Goal: Task Accomplishment & Management: Complete application form

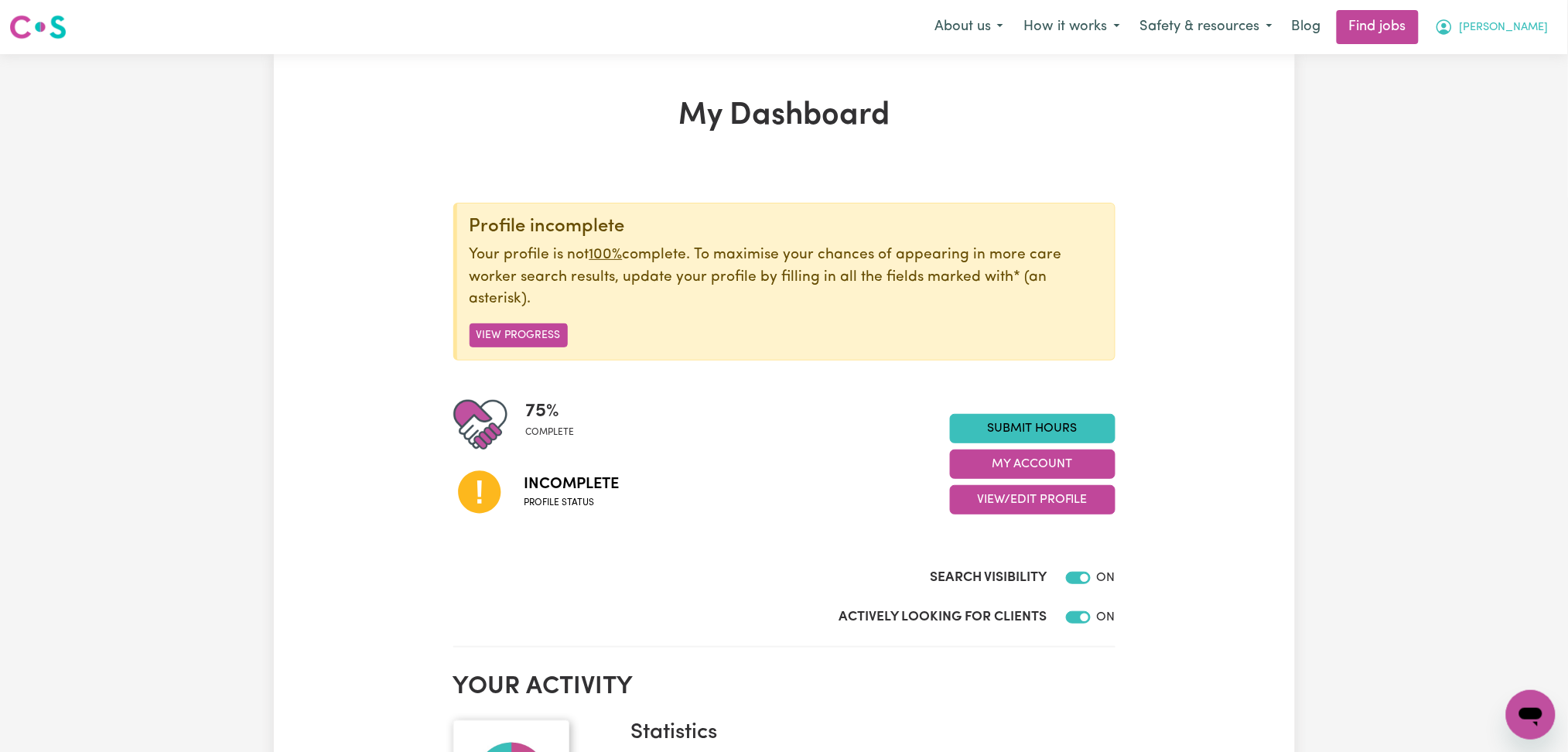
click at [1515, 31] on span "[PERSON_NAME]" at bounding box center [1504, 28] width 89 height 17
click at [1485, 84] on link "My Dashboard" at bounding box center [1497, 89] width 122 height 30
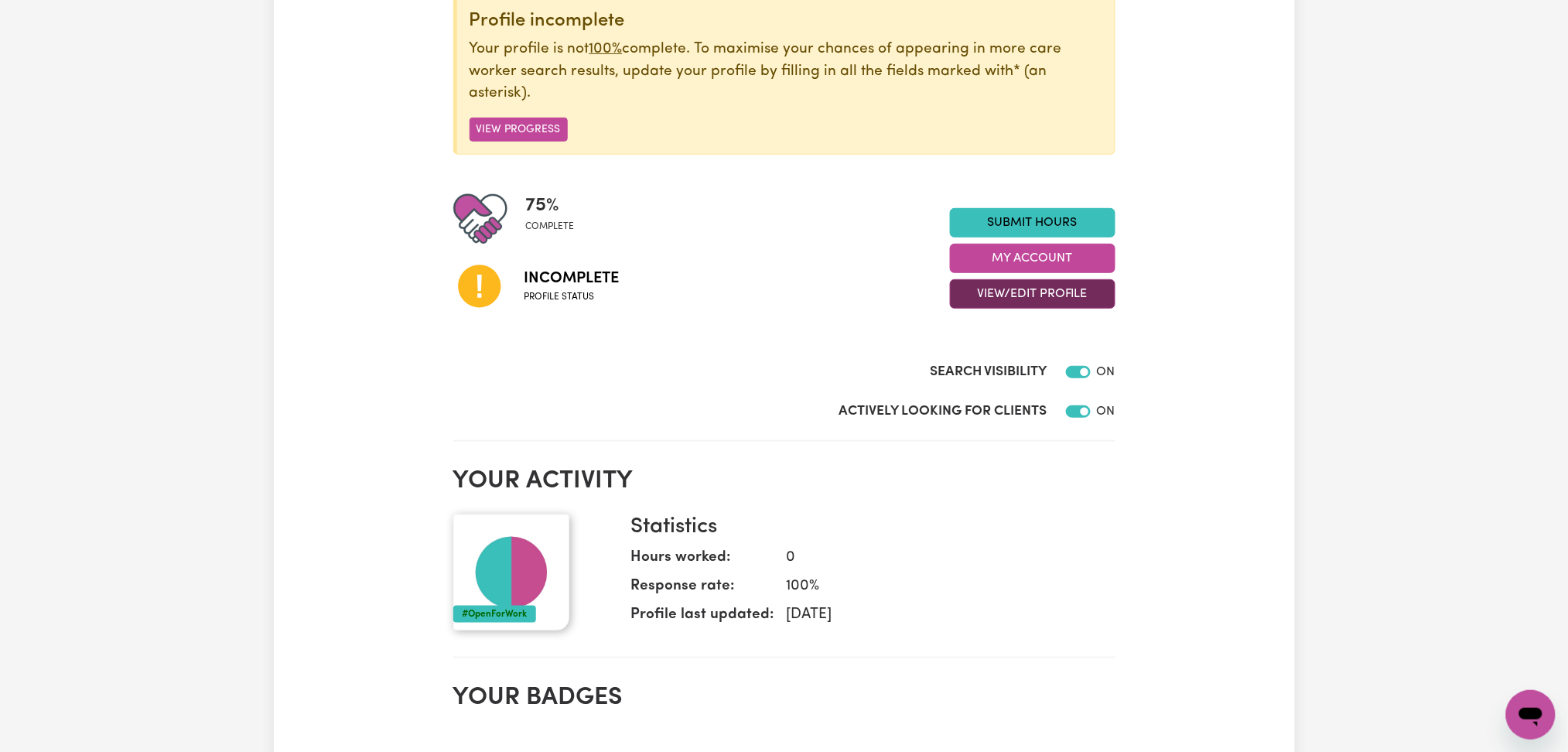
click at [1040, 301] on button "View/Edit Profile" at bounding box center [1032, 294] width 166 height 30
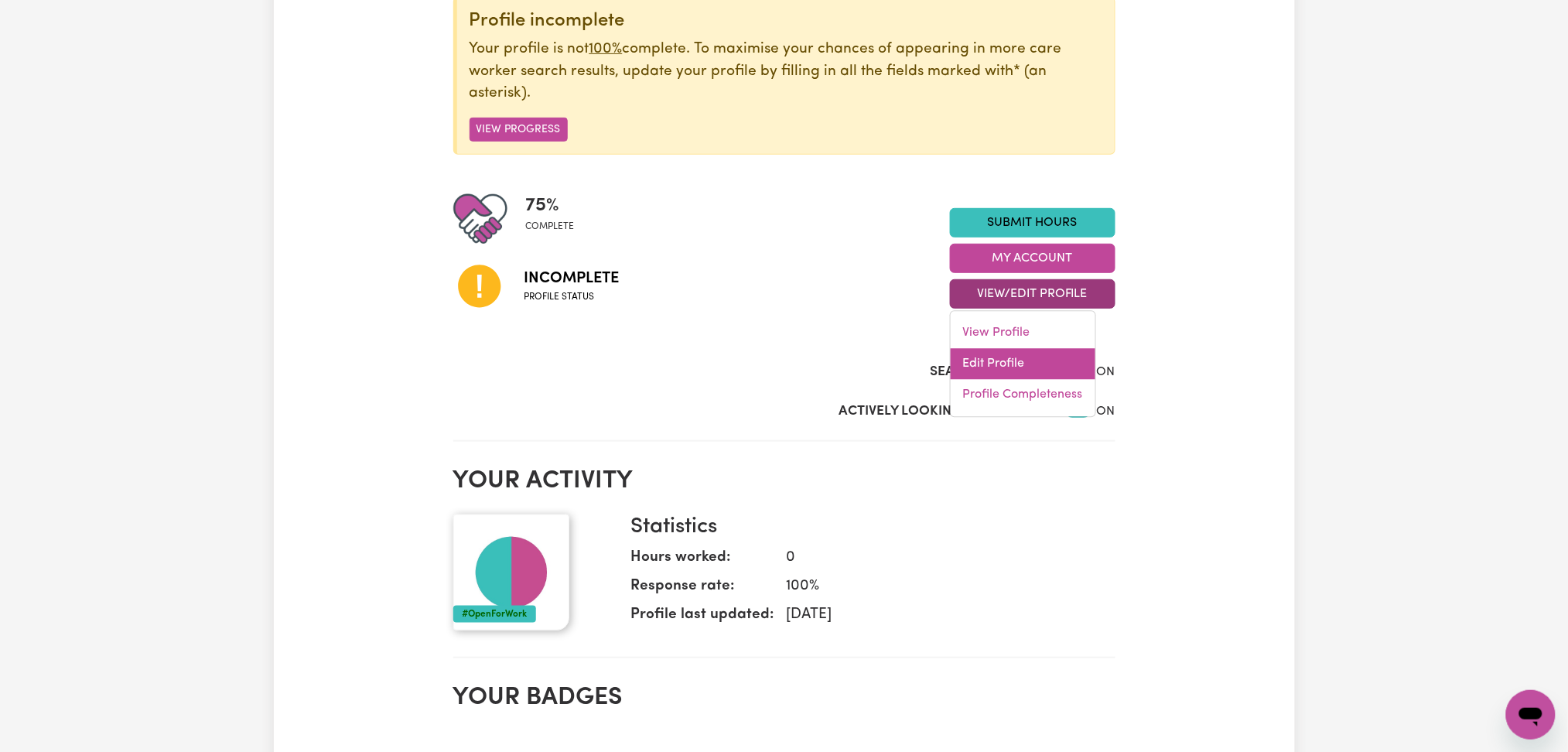
click at [1023, 358] on link "Edit Profile" at bounding box center [1023, 365] width 144 height 31
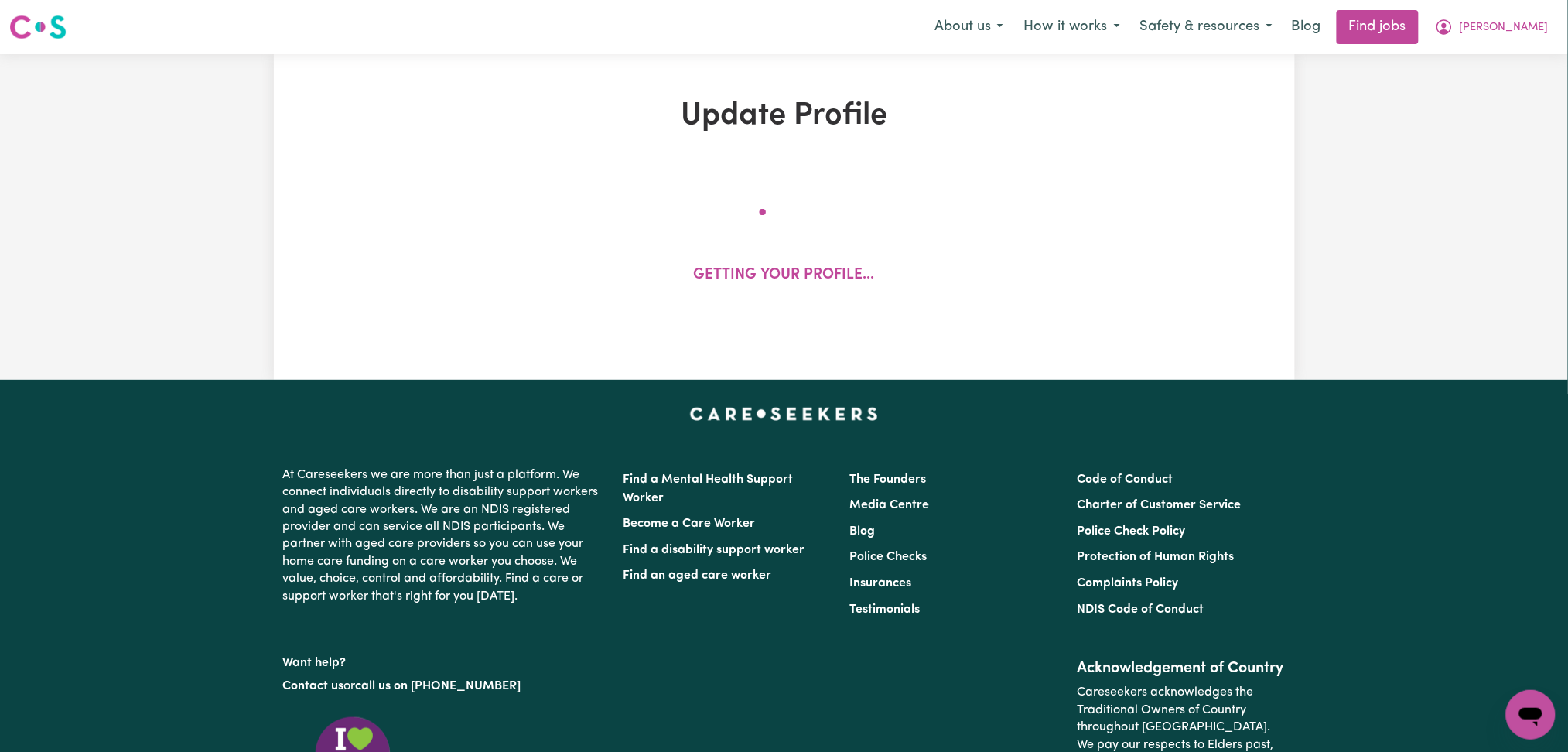
select select "female"
select select "Student Visa"
select select "Studying a healthcare related degree or qualification"
select select "40"
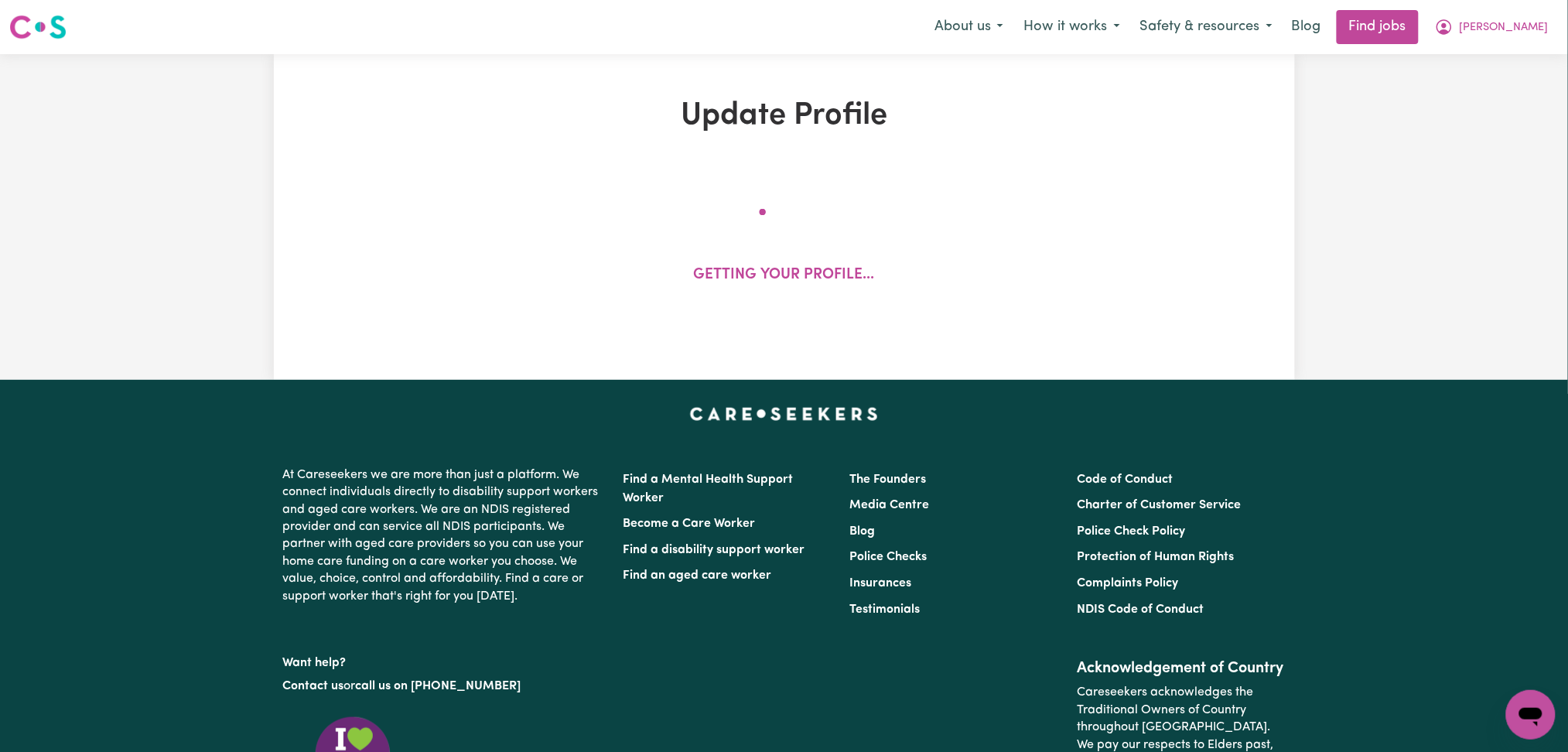
select select "40"
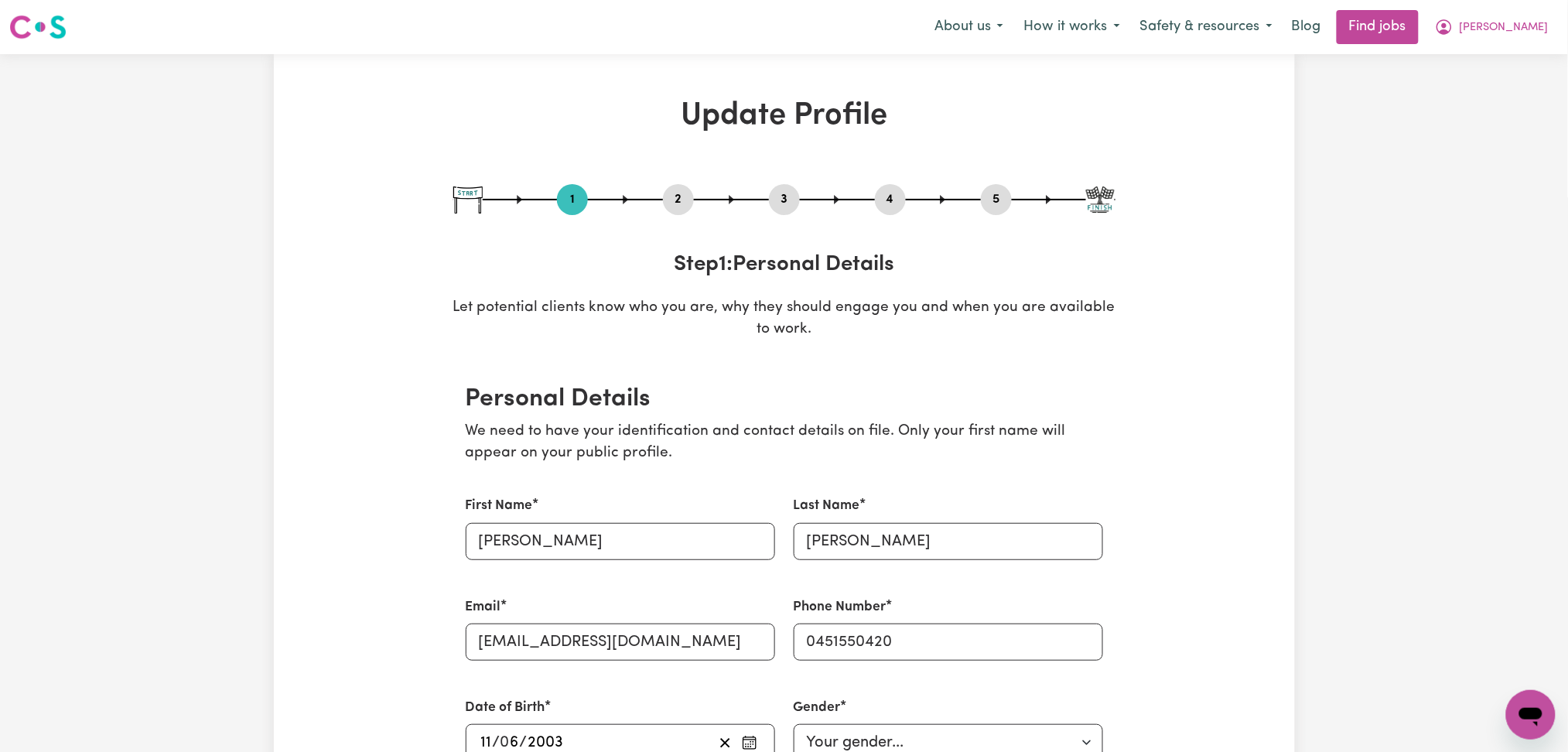
drag, startPoint x: 686, startPoint y: 197, endPoint x: 675, endPoint y: 200, distance: 11.4
click at [683, 197] on button "2" at bounding box center [678, 199] width 31 height 20
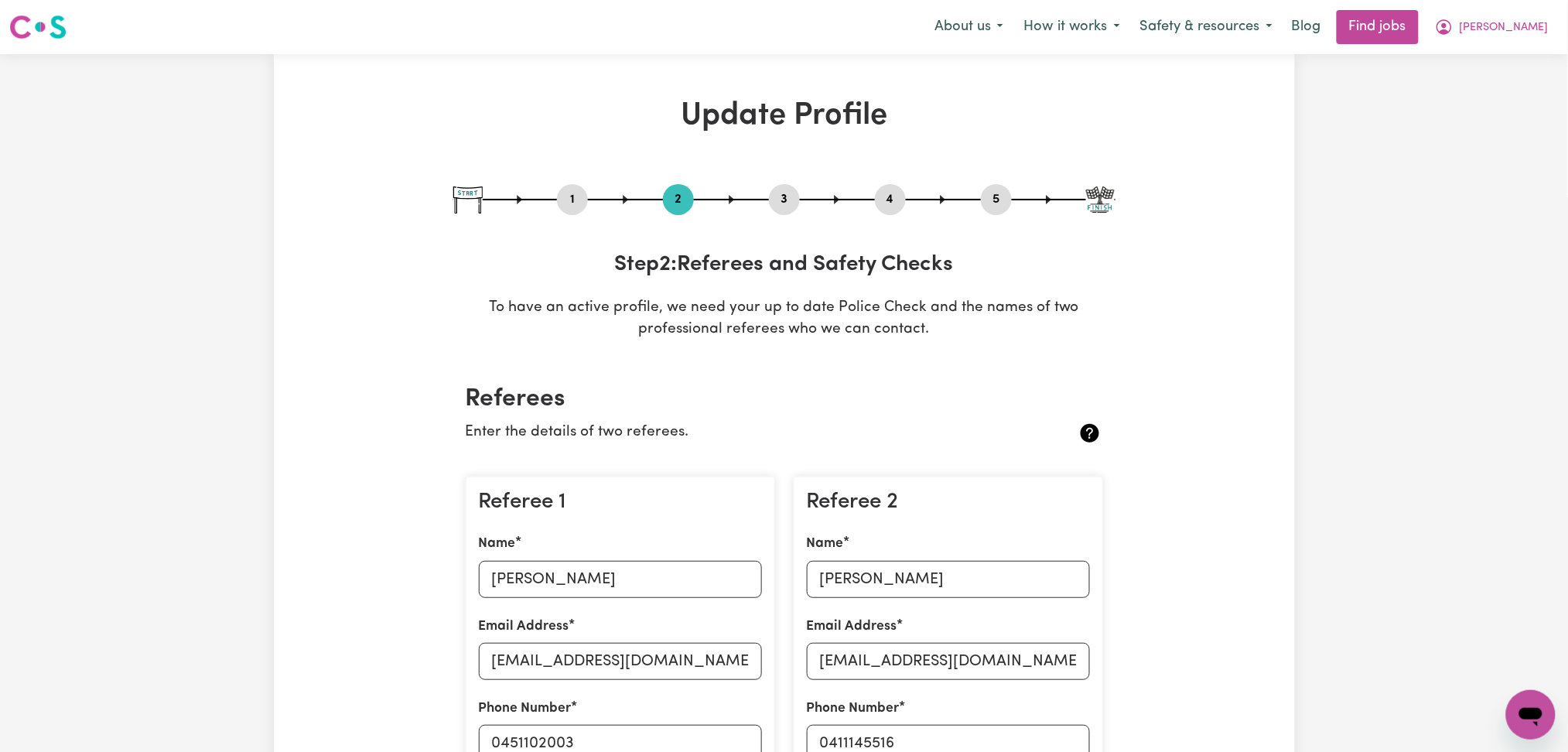
scroll to position [206, 0]
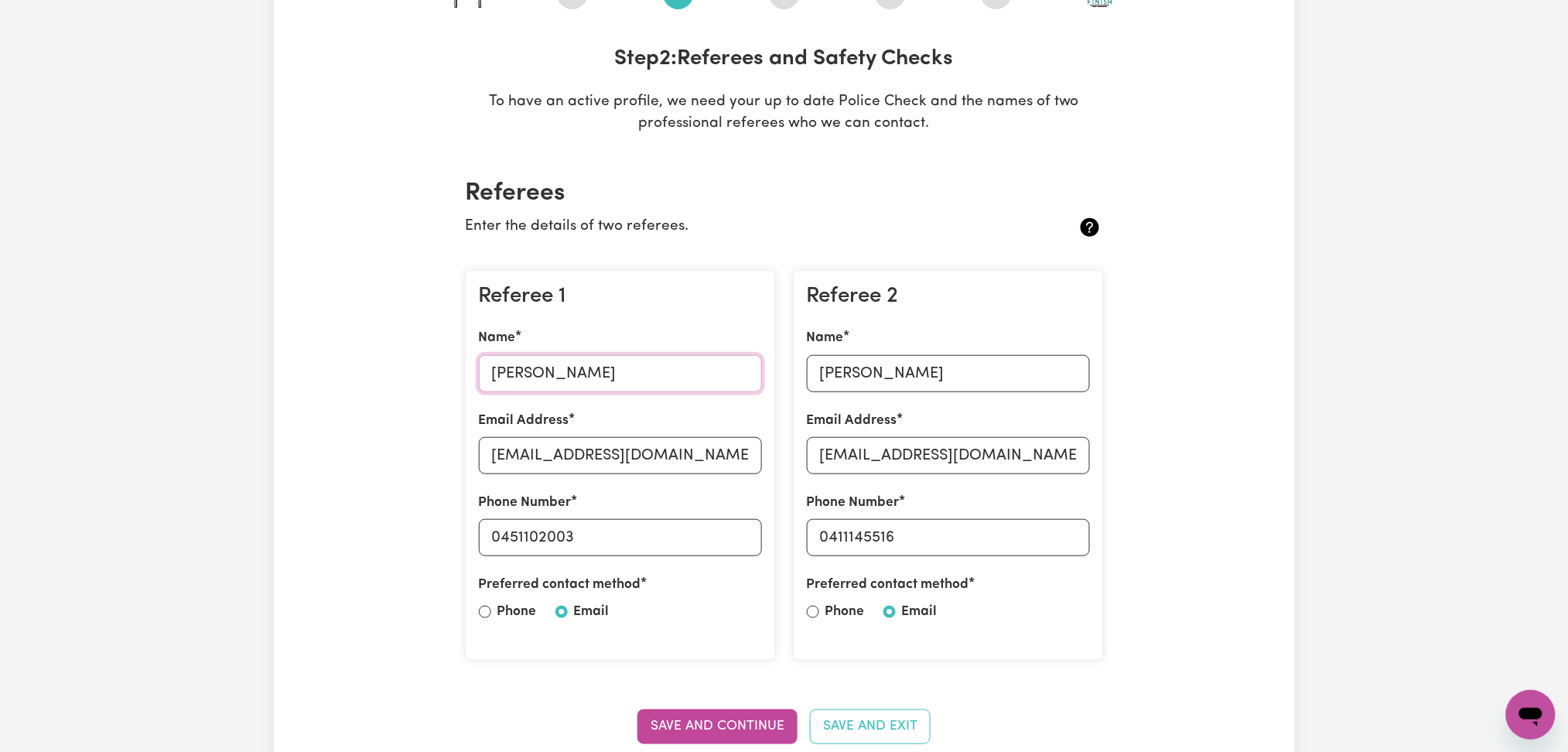
click at [540, 382] on input "Mankaran singh" at bounding box center [621, 373] width 283 height 37
click at [696, 447] on input "gmani2885@gmail.com" at bounding box center [621, 455] width 283 height 37
drag, startPoint x: 500, startPoint y: 527, endPoint x: 720, endPoint y: 527, distance: 220.0
click at [720, 527] on input "0451102003" at bounding box center [621, 538] width 283 height 37
drag, startPoint x: 1130, startPoint y: 323, endPoint x: 1040, endPoint y: 358, distance: 96.6
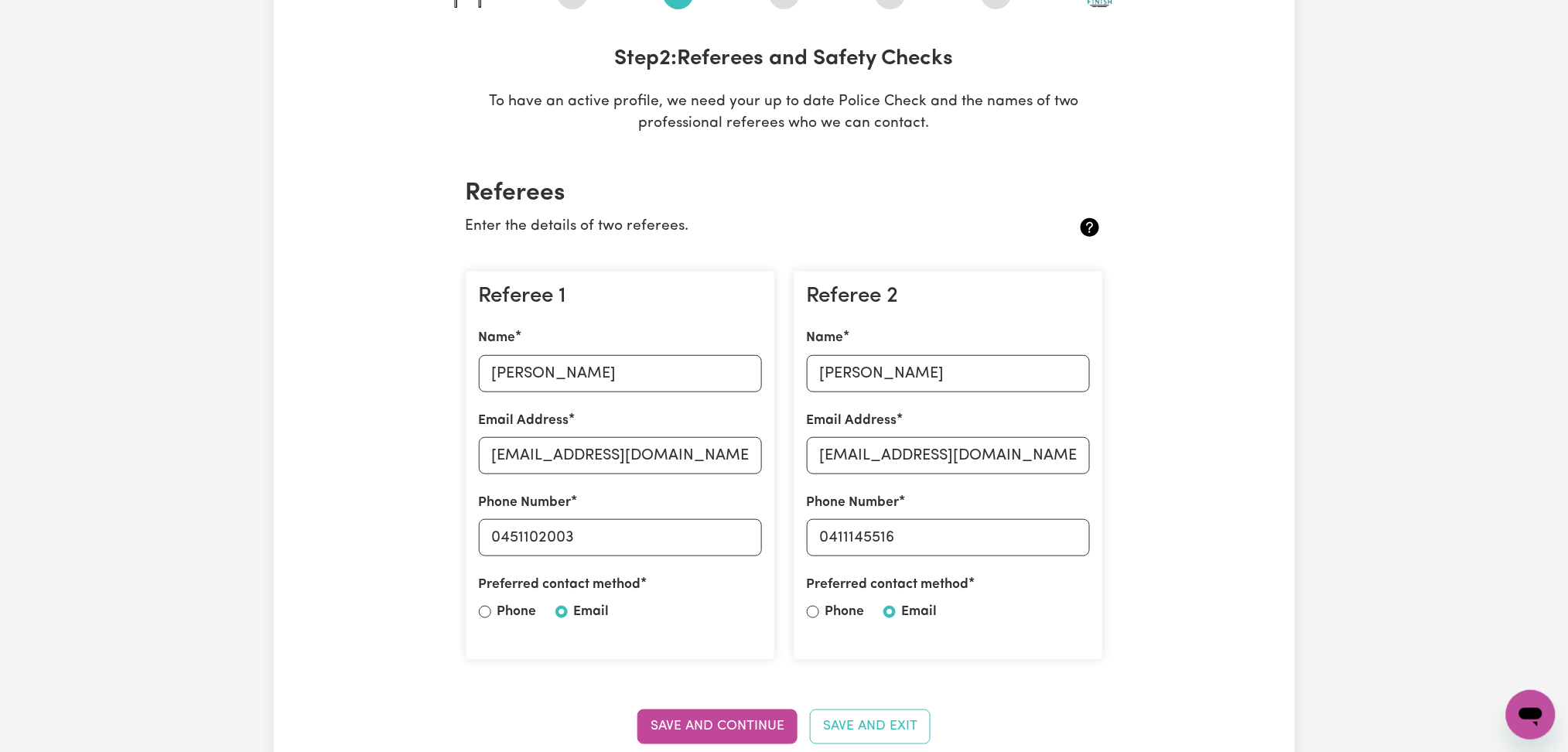
click at [1030, 360] on input "Yuvraj singh" at bounding box center [948, 373] width 283 height 37
click at [1052, 443] on input "yuvraj42a@gmail.com" at bounding box center [948, 455] width 283 height 37
drag, startPoint x: 827, startPoint y: 532, endPoint x: 1059, endPoint y: 533, distance: 232.0
click at [1059, 533] on input "0411145516" at bounding box center [948, 538] width 283 height 37
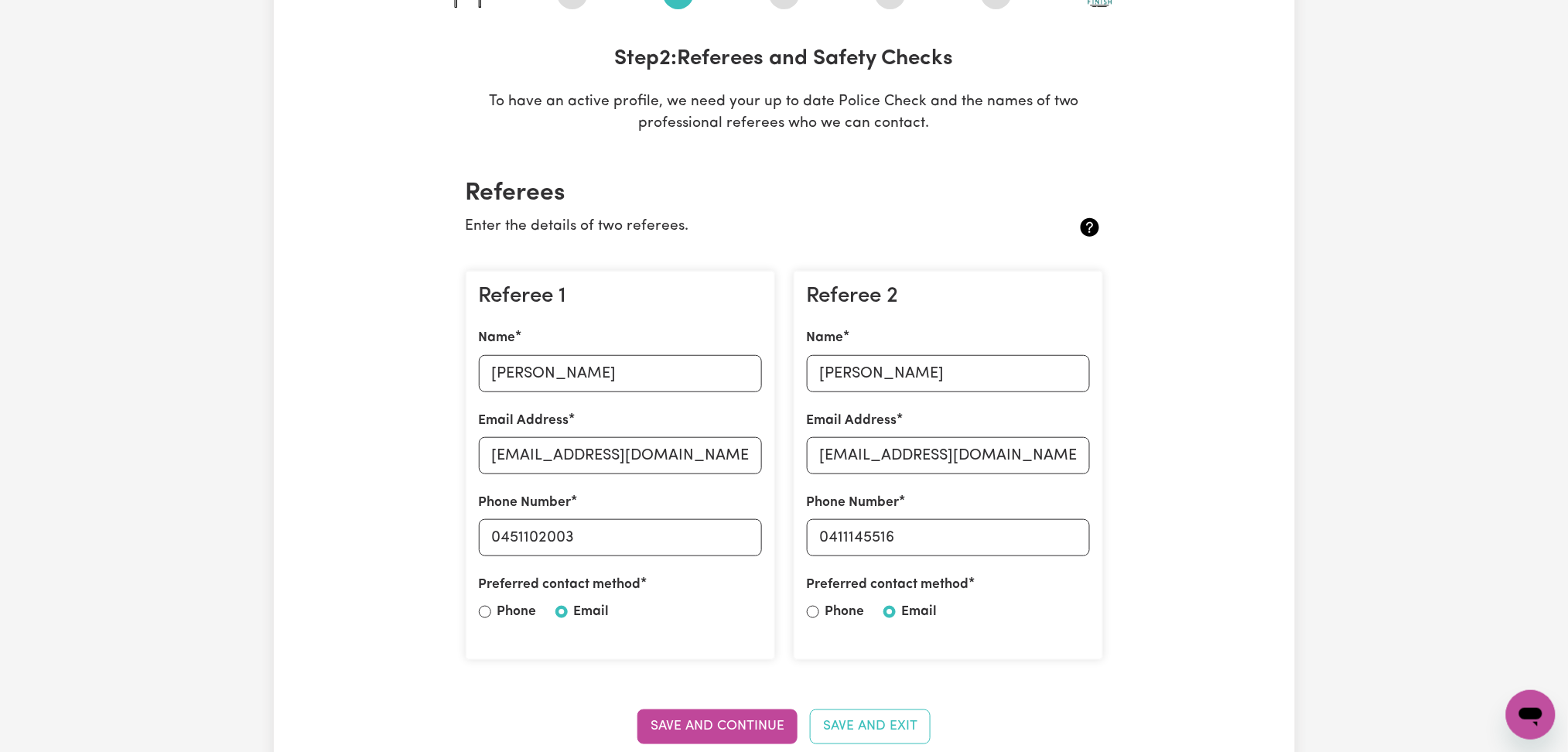
scroll to position [0, 0]
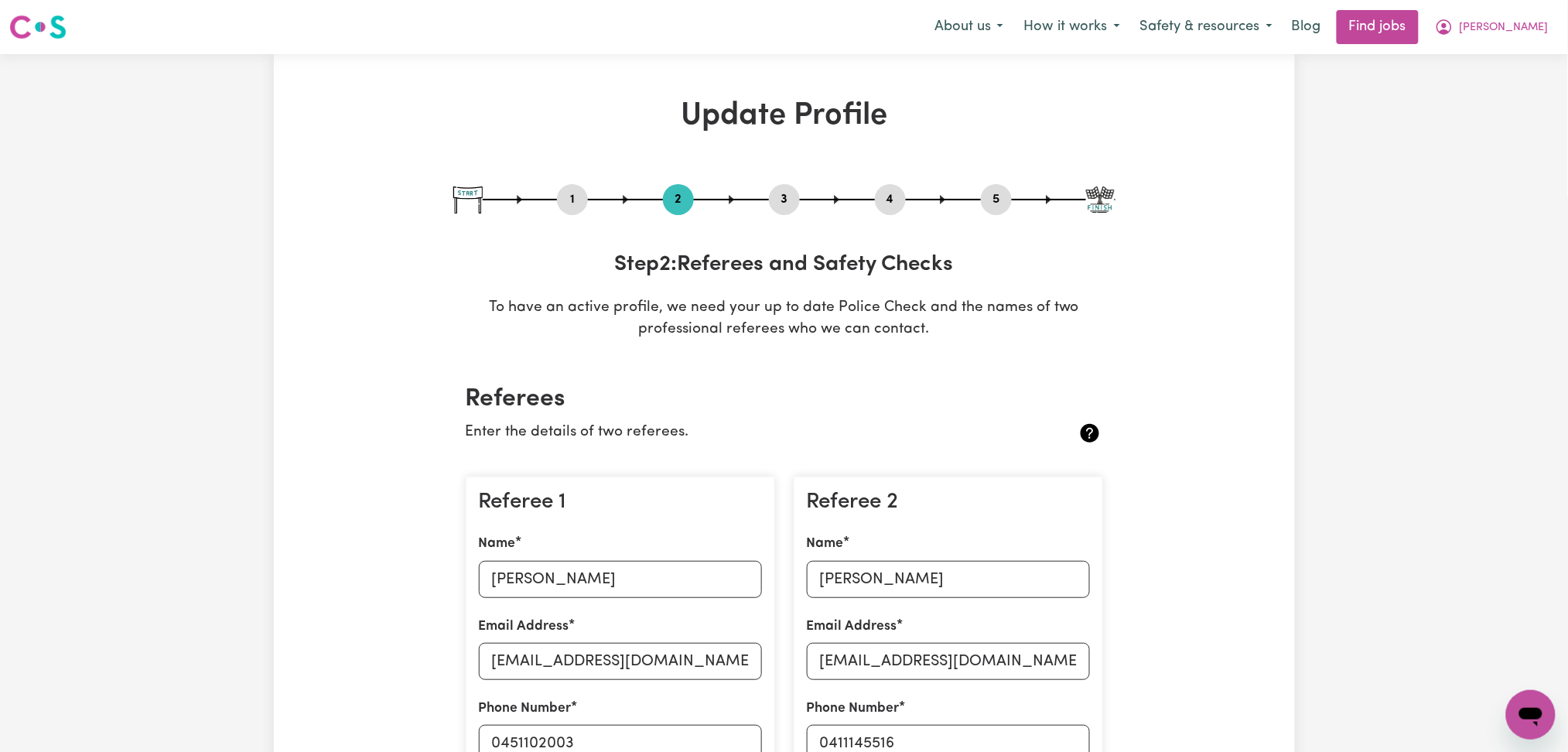
click at [895, 196] on button "4" at bounding box center [890, 199] width 31 height 20
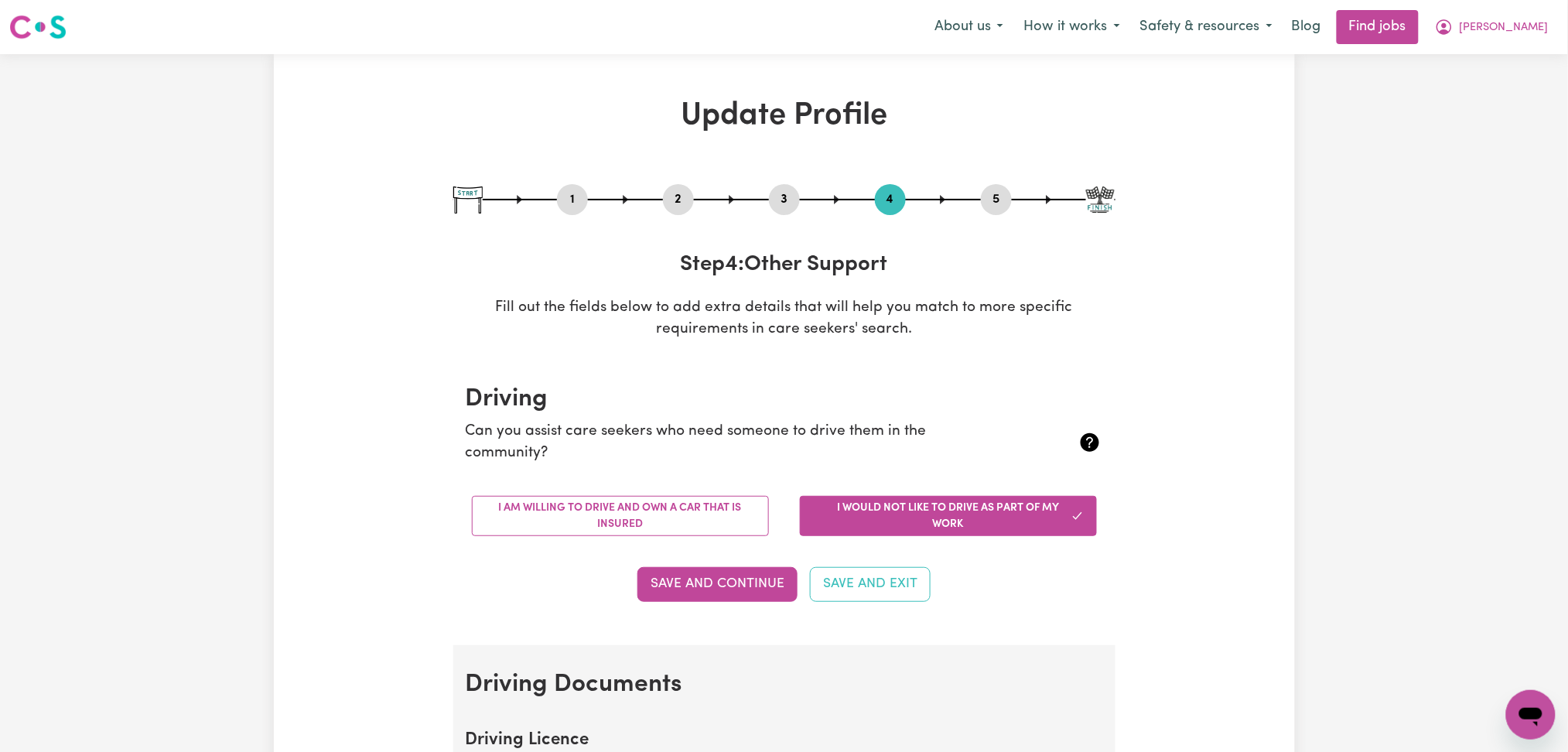
click at [984, 204] on button "5" at bounding box center [996, 199] width 31 height 20
select select "I am providing services by being employed by an organisation"
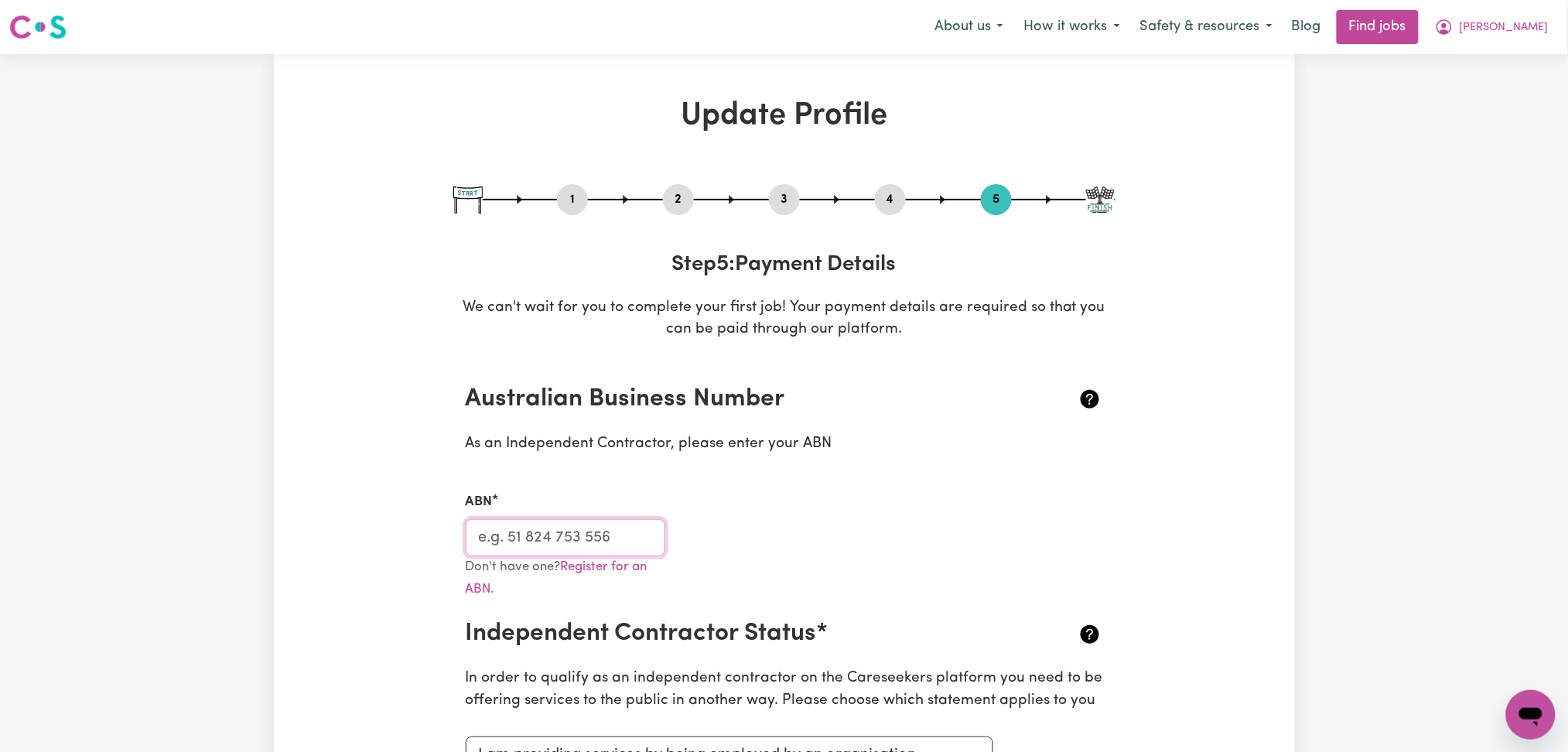
click at [613, 536] on input "ABN" at bounding box center [565, 538] width 200 height 37
click at [569, 205] on button "1" at bounding box center [572, 199] width 31 height 20
select select "female"
select select "Student Visa"
select select "Studying a healthcare related degree or qualification"
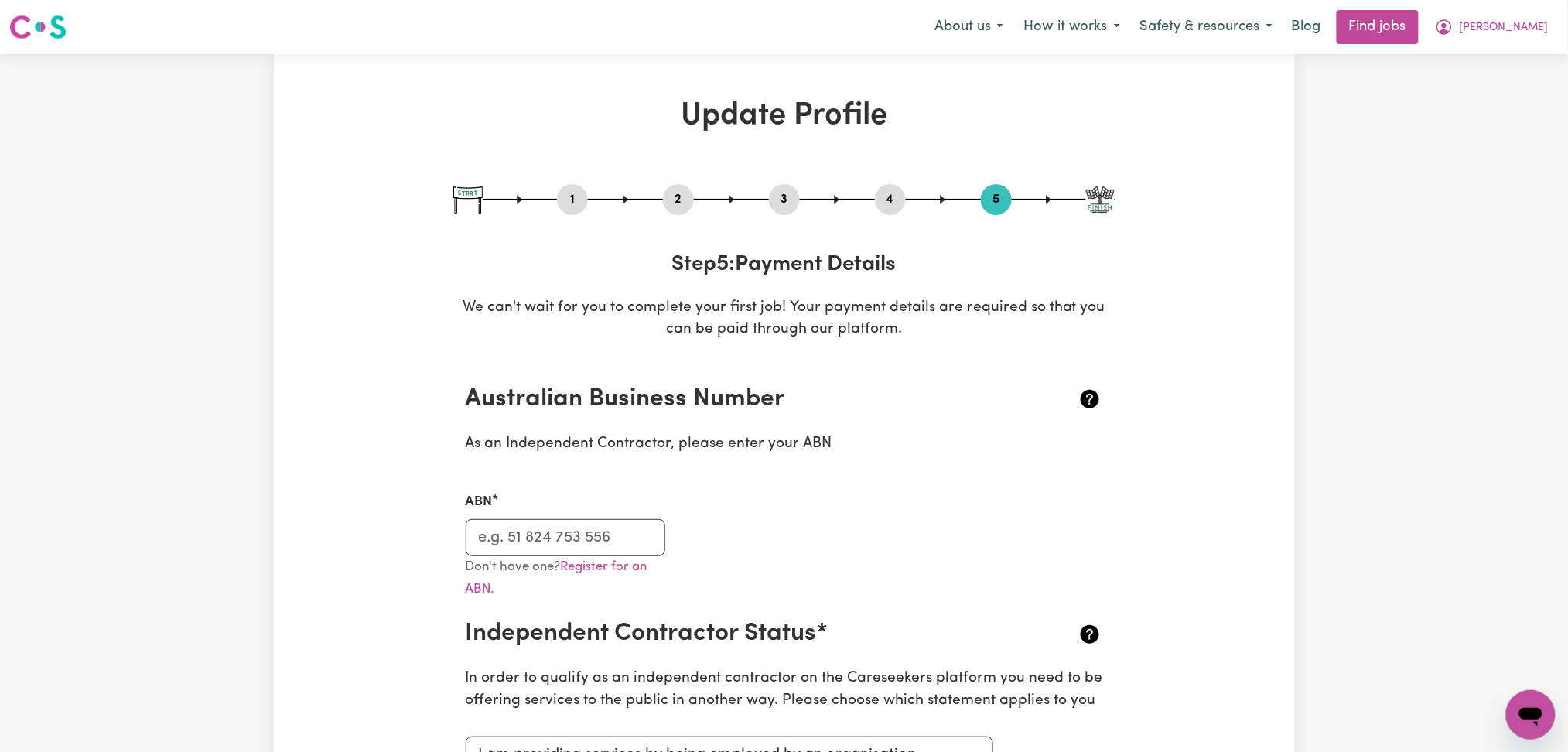
select select "40"
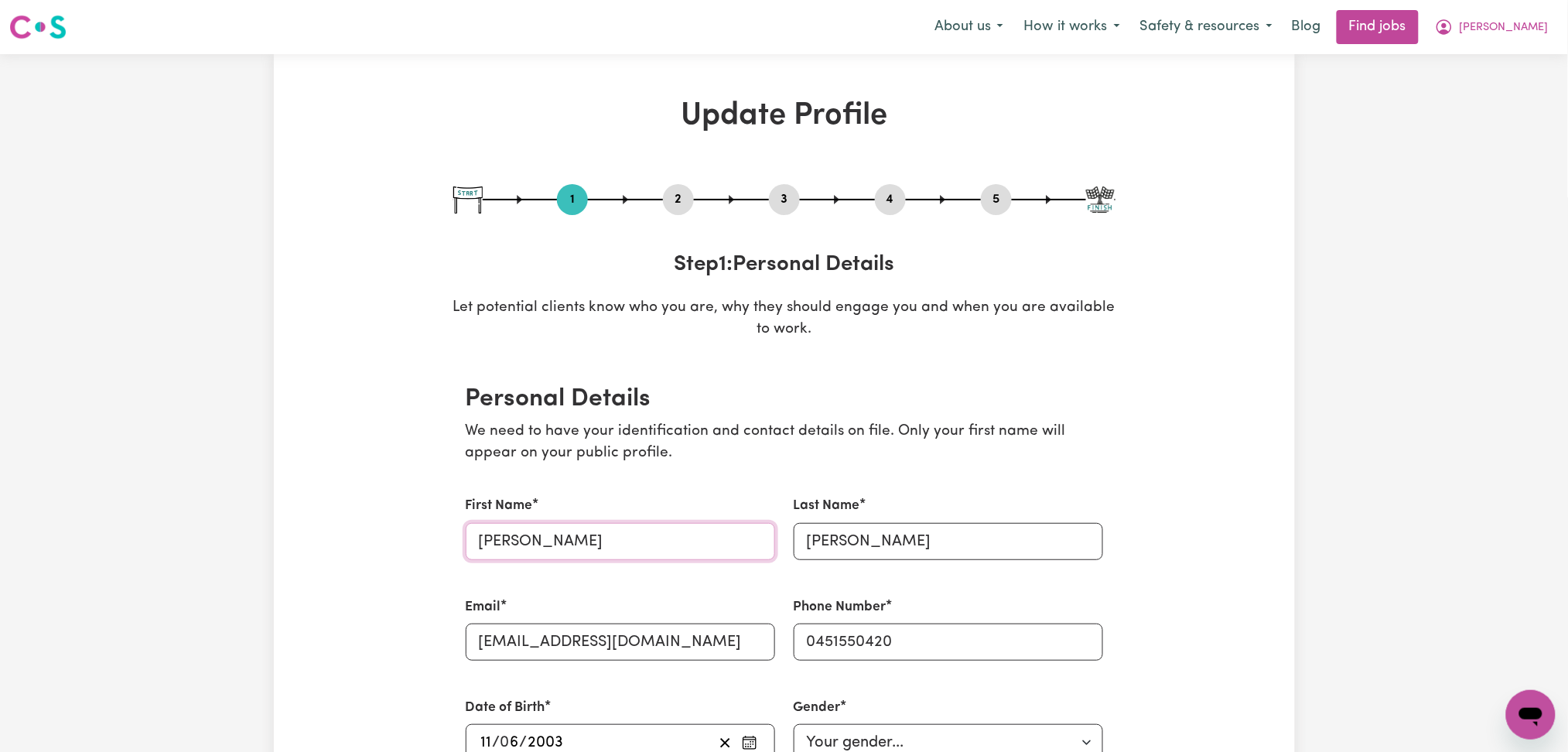
click at [577, 542] on input "[PERSON_NAME]" at bounding box center [620, 542] width 309 height 37
type input "Komalpreet"
drag, startPoint x: 893, startPoint y: 539, endPoint x: 713, endPoint y: 548, distance: 180.2
click at [713, 548] on div "First Name Komalpreet Last Name Komalpreet Kaur Email Komalsandhu6224@gmail.com…" at bounding box center [784, 748] width 656 height 542
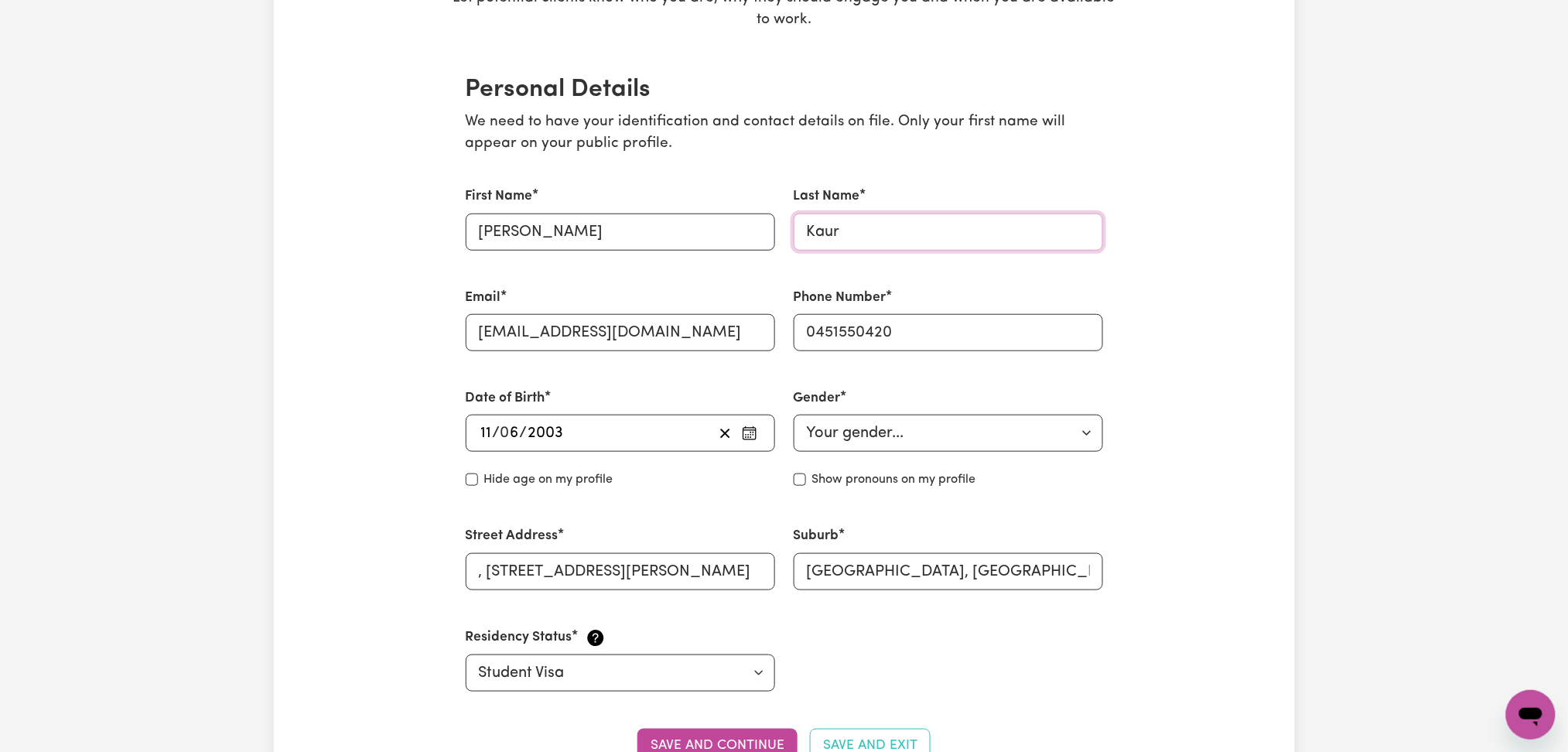
scroll to position [619, 0]
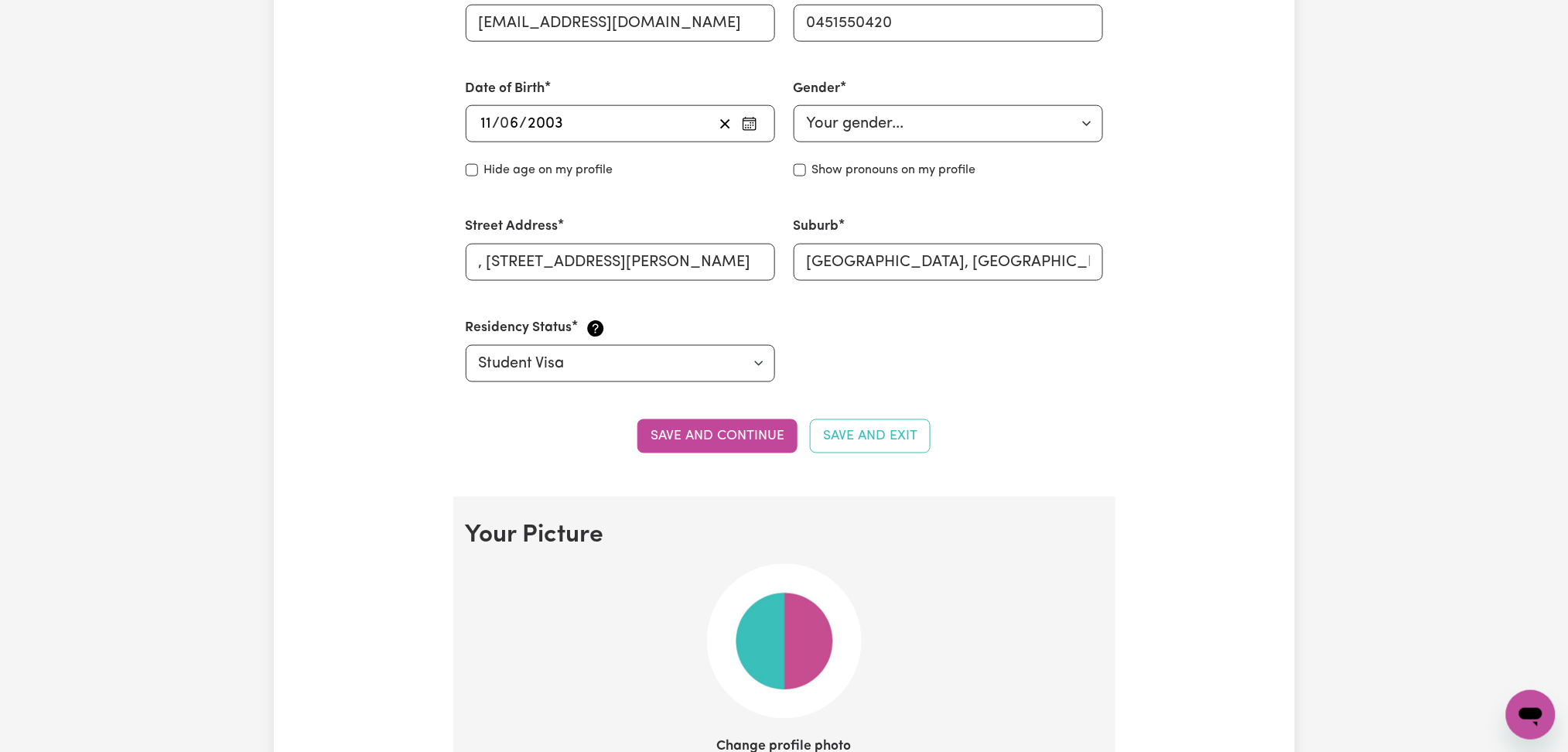
type input "Kaur"
click at [755, 398] on div "Residency Status Select your residency status... Australian citizen Australian …" at bounding box center [620, 350] width 328 height 101
click at [763, 435] on button "Save and continue" at bounding box center [717, 436] width 160 height 34
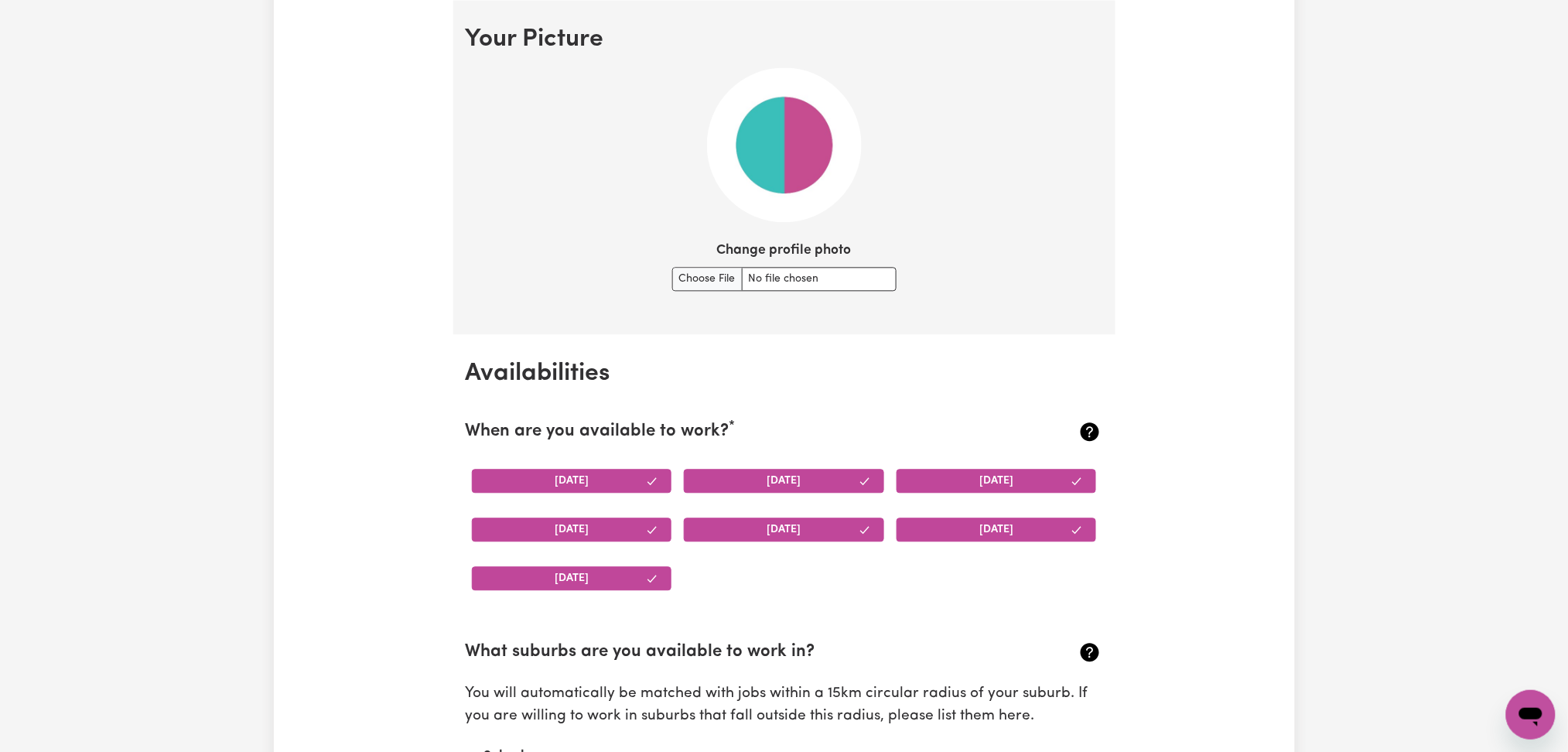
scroll to position [0, 0]
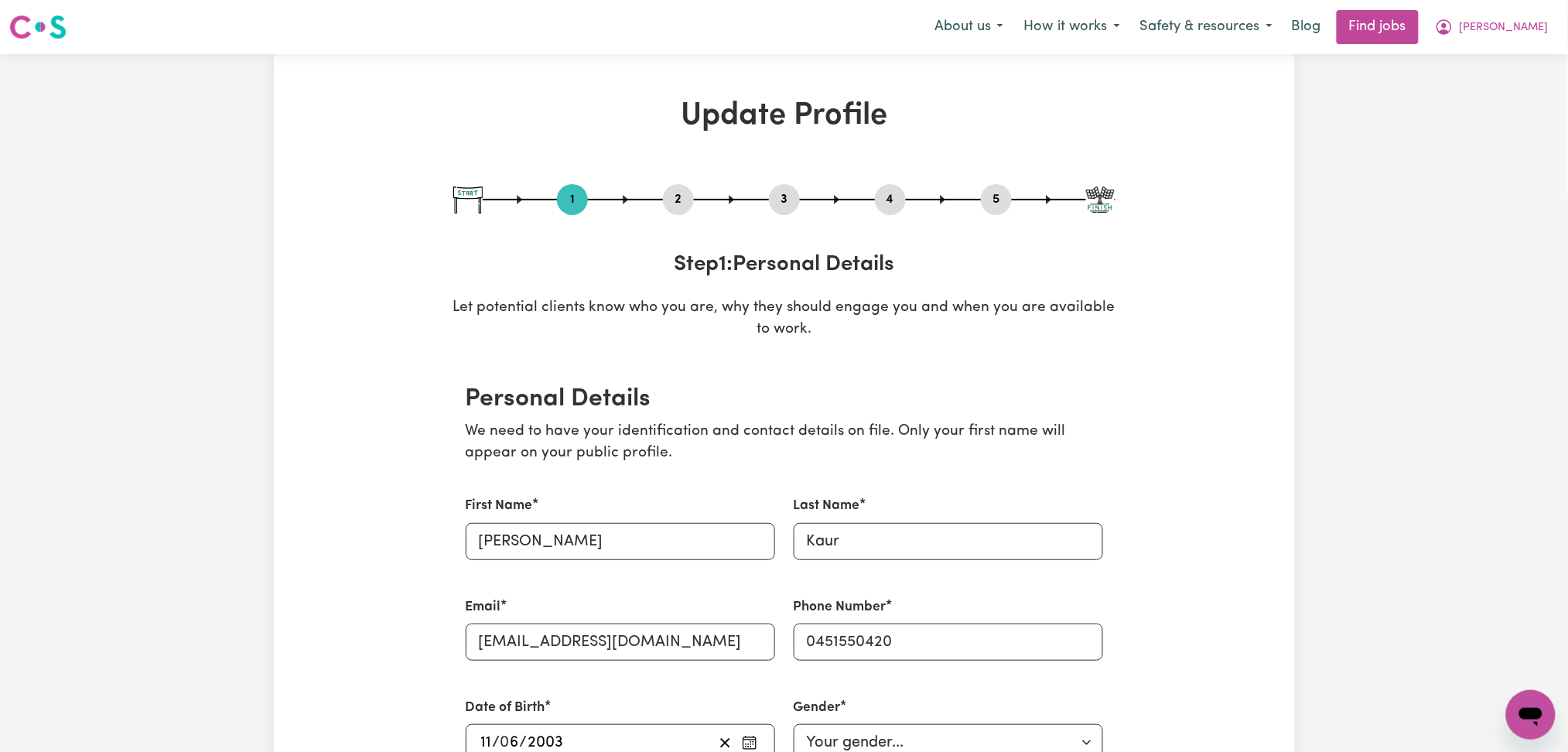
drag, startPoint x: 801, startPoint y: 197, endPoint x: 756, endPoint y: 199, distance: 45.0
click at [800, 196] on div "1 2 3 4 5" at bounding box center [784, 199] width 662 height 31
click at [784, 196] on button "3" at bounding box center [784, 199] width 31 height 20
select select "Certificate III (Individual Support)"
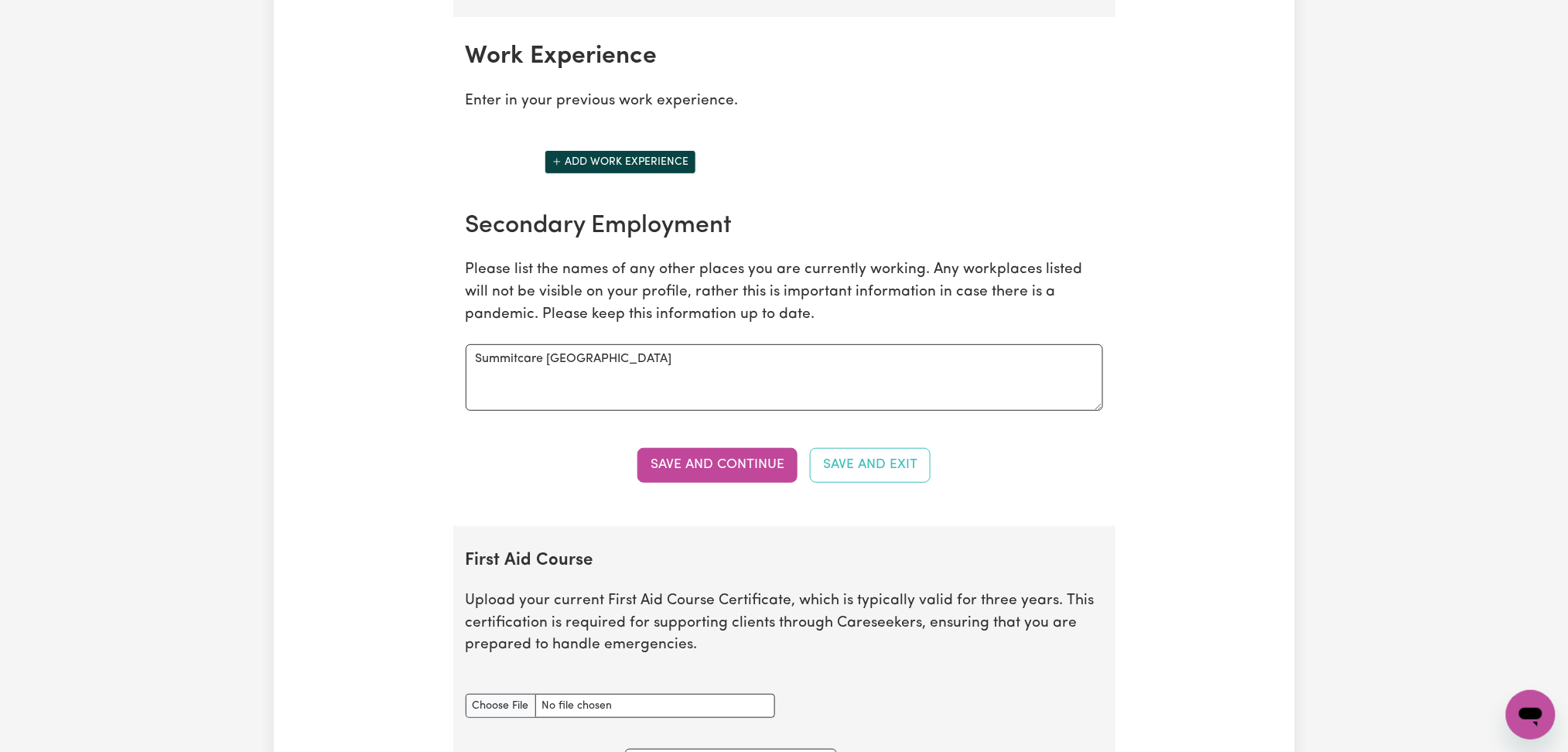
scroll to position [2682, 0]
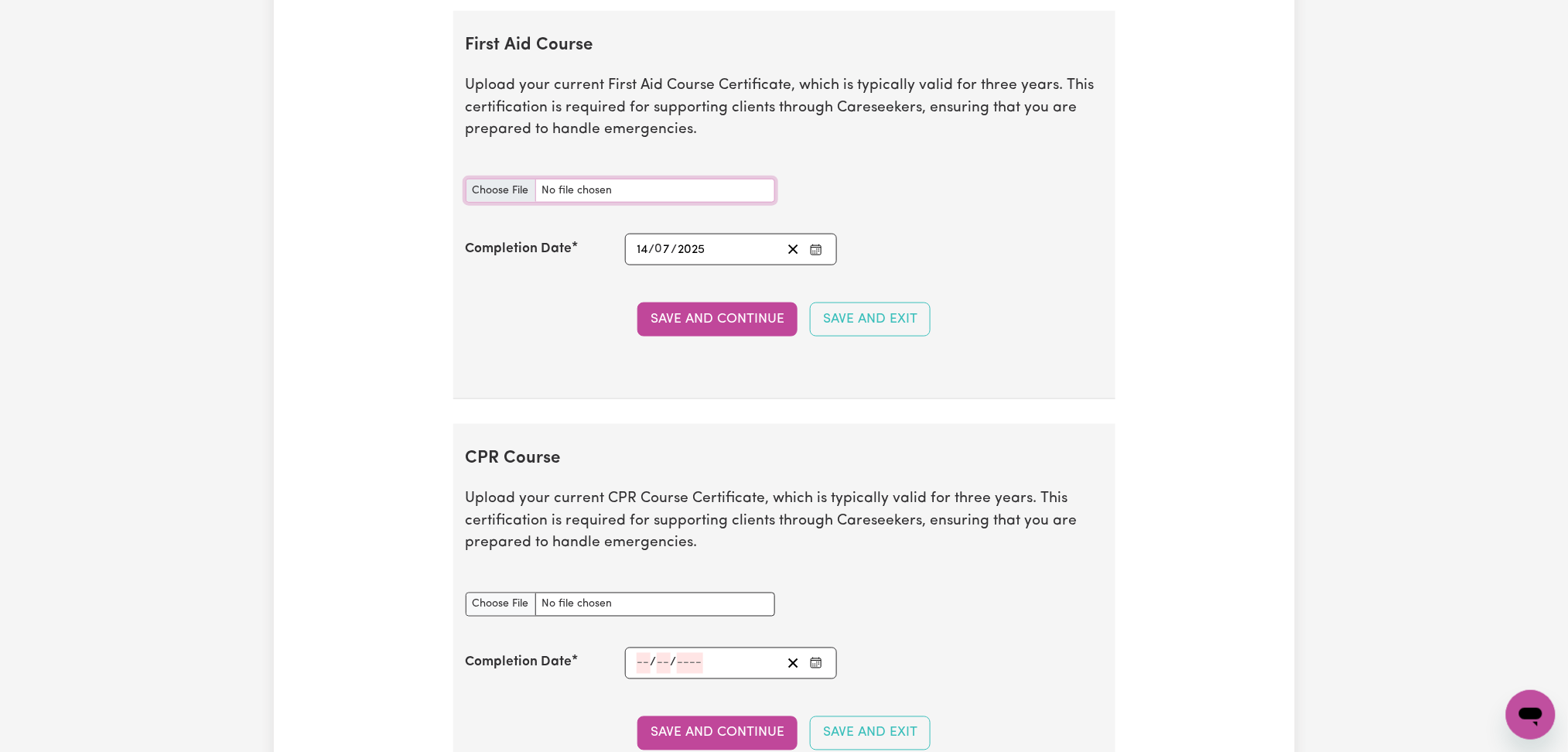
click at [476, 192] on input "First Aid Course document" at bounding box center [620, 190] width 309 height 24
type input "C:\fakepath\Komalpreet Kaur CPR and First Aid Certificate 14072025.pdf"
click at [694, 332] on button "Save and Continue" at bounding box center [717, 320] width 160 height 34
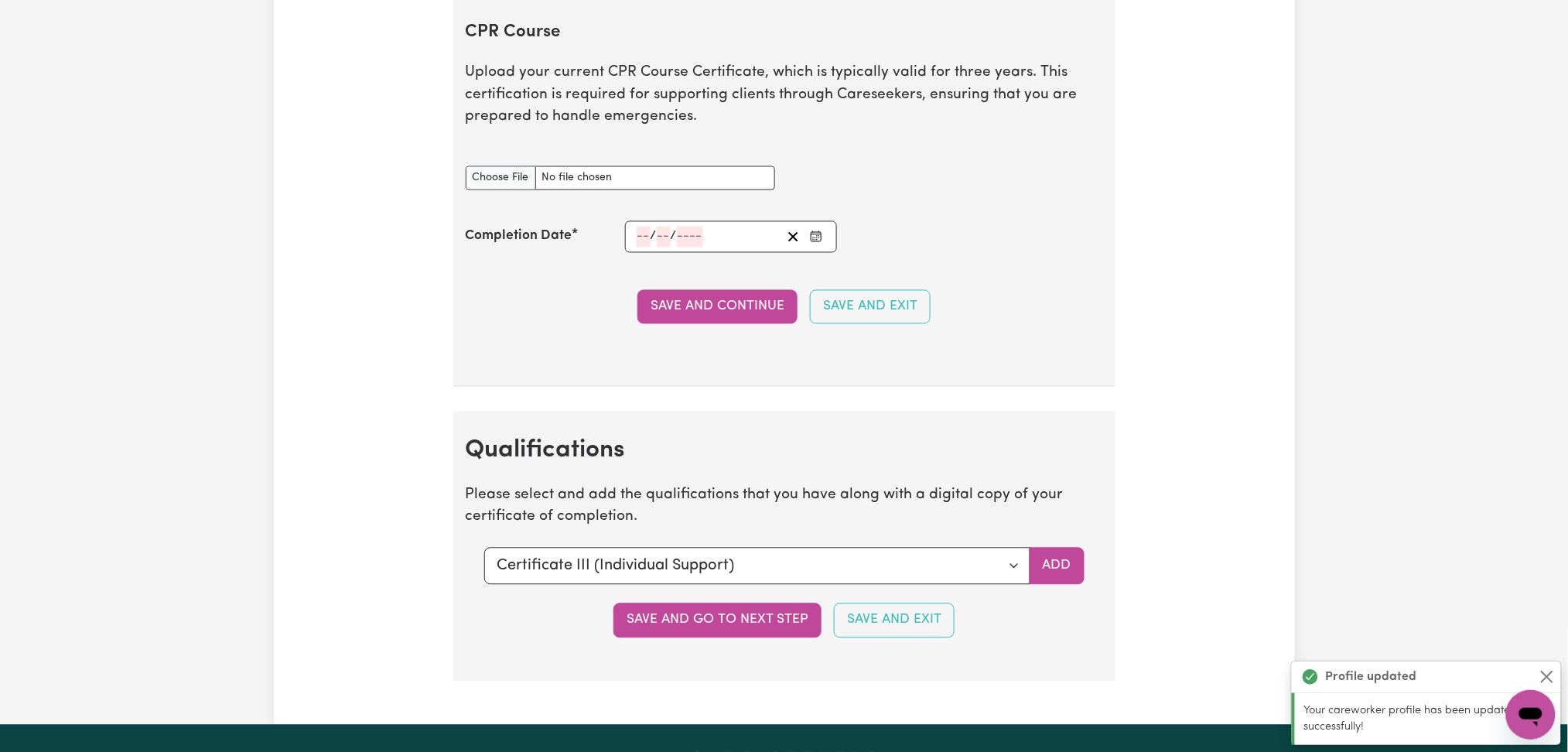
scroll to position [3108, 0]
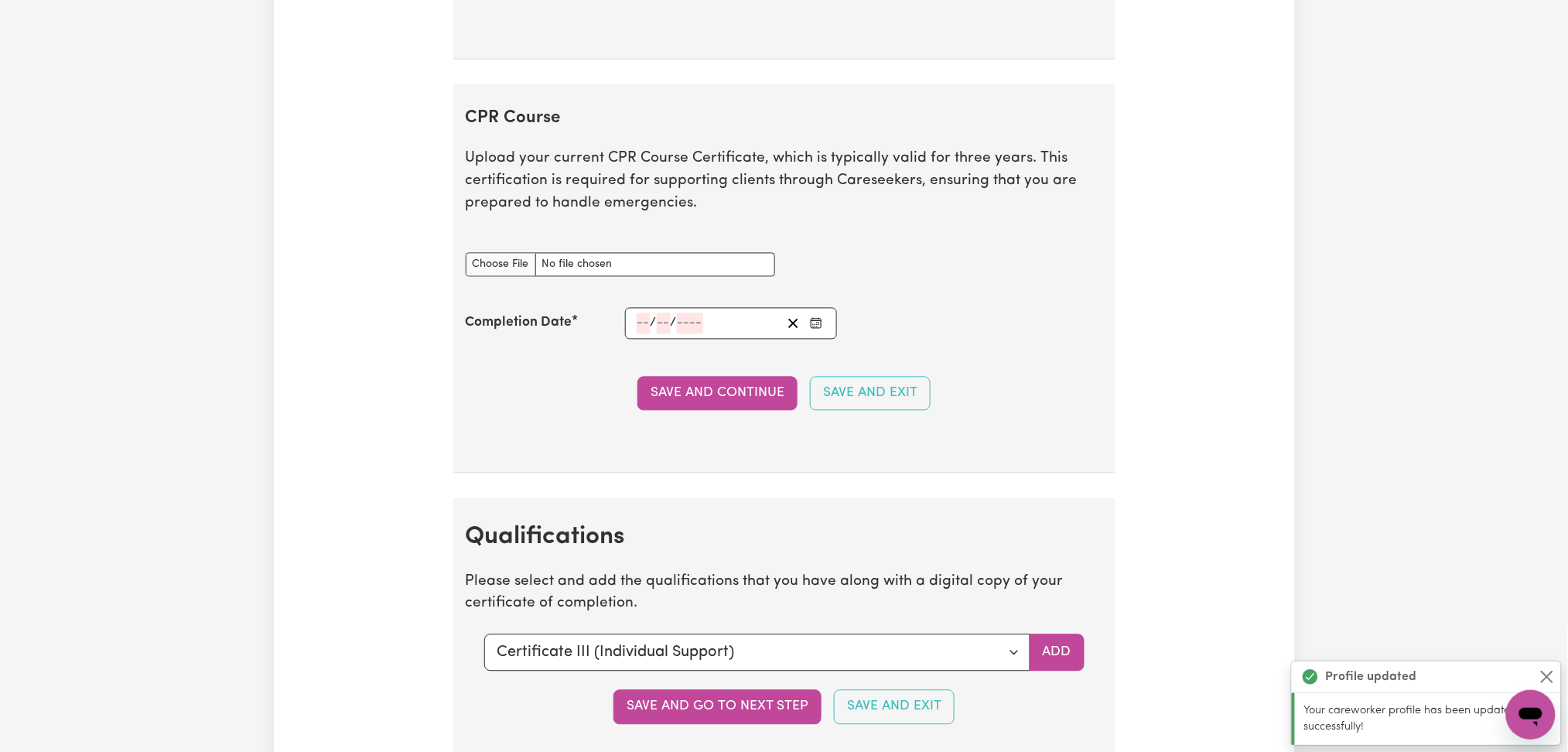
click at [821, 333] on button "Enter the Completion Date of your CPR Course" at bounding box center [816, 323] width 22 height 21
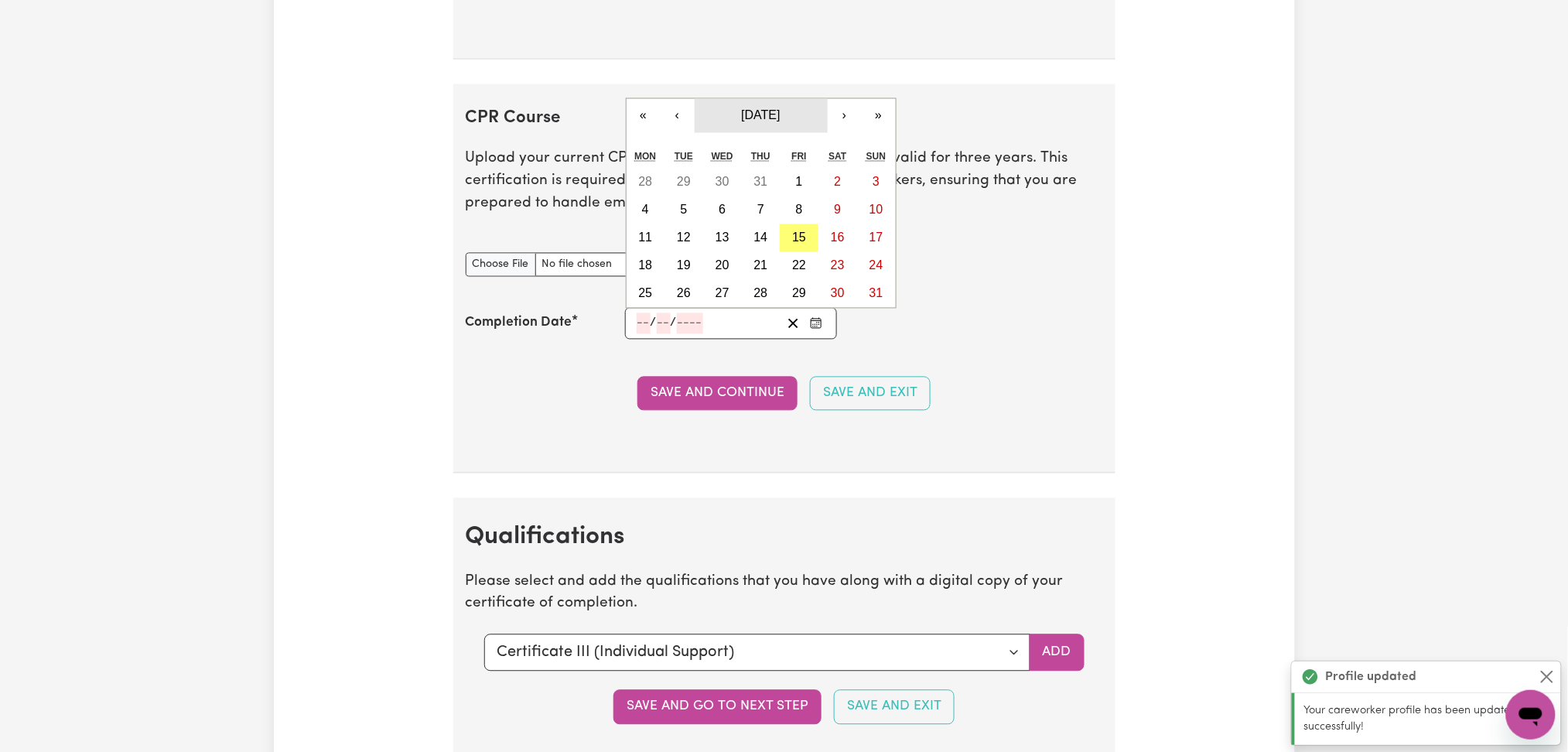
click at [777, 120] on span "August 2025" at bounding box center [761, 116] width 38 height 13
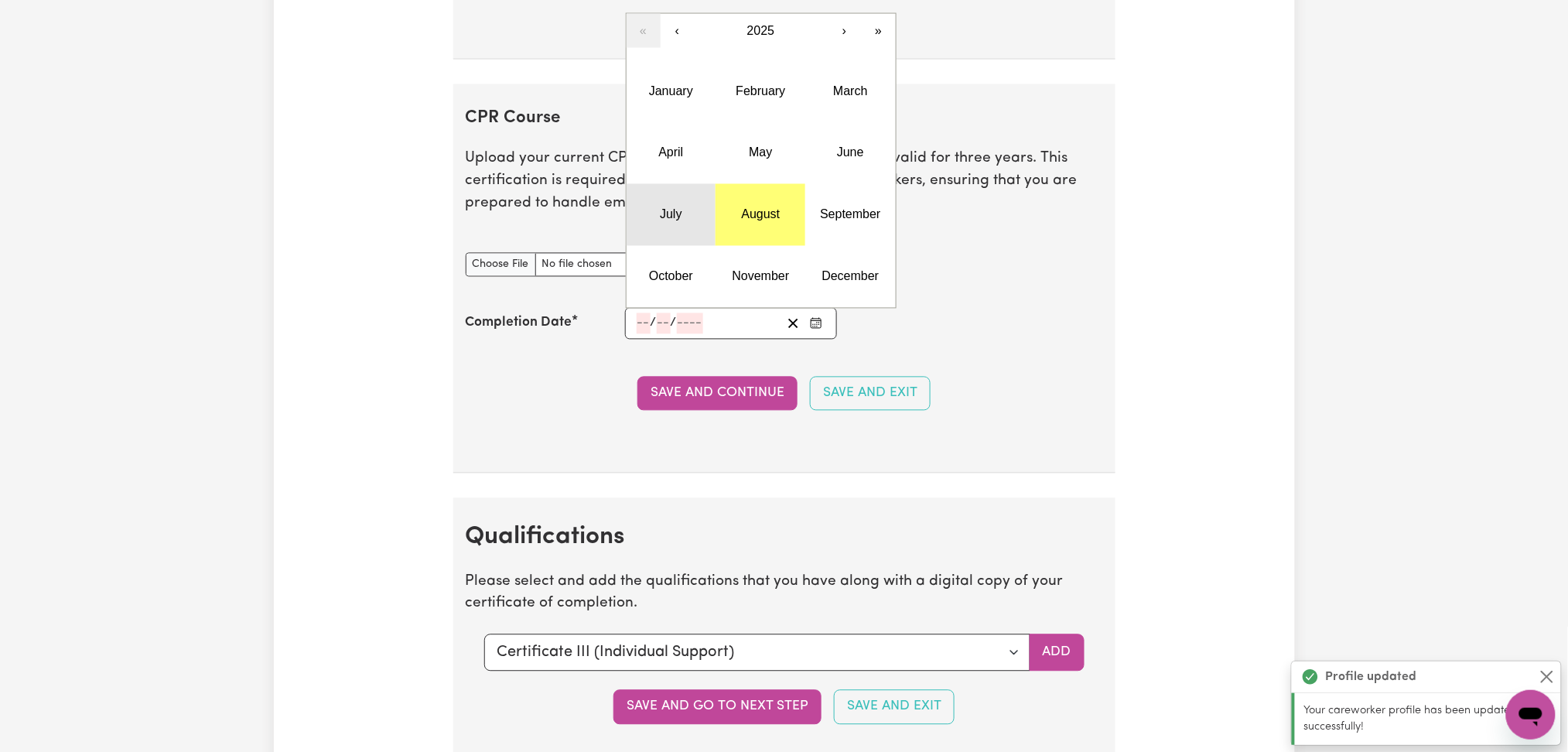
click at [673, 213] on abbr "July" at bounding box center [671, 215] width 22 height 13
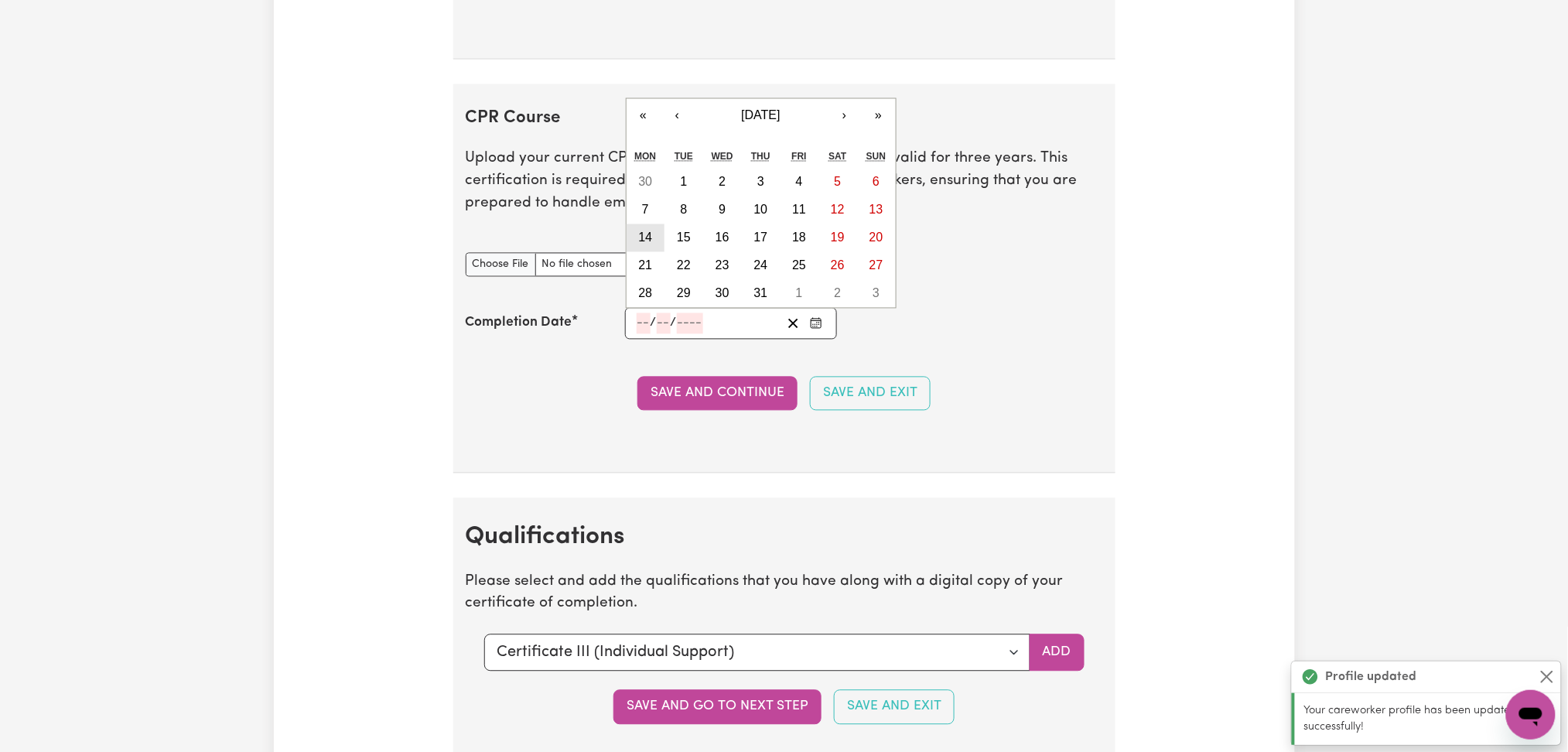
click at [649, 240] on abbr "14" at bounding box center [645, 238] width 14 height 13
type input "2025-07-14"
type input "14"
type input "7"
type input "2025"
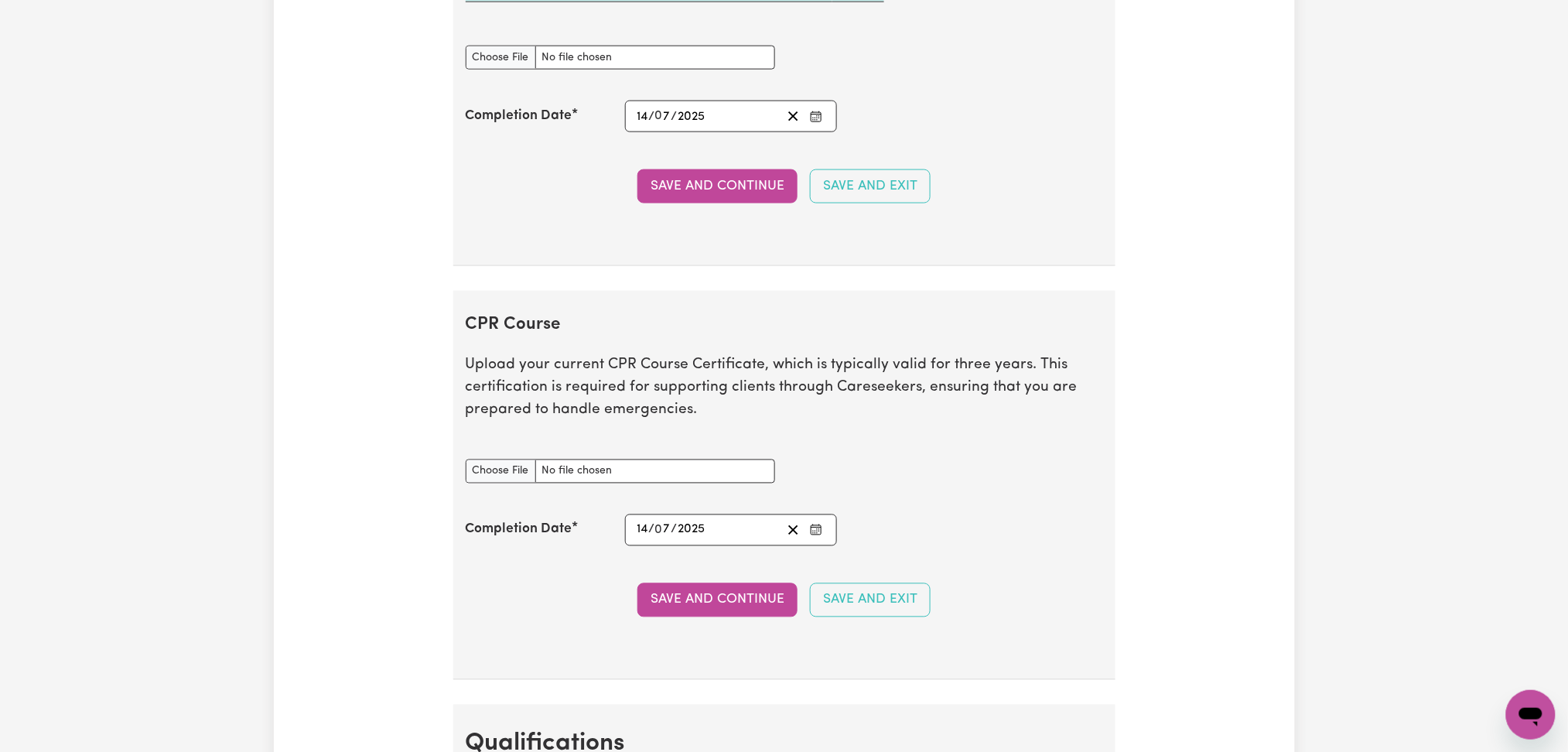
scroll to position [3004, 0]
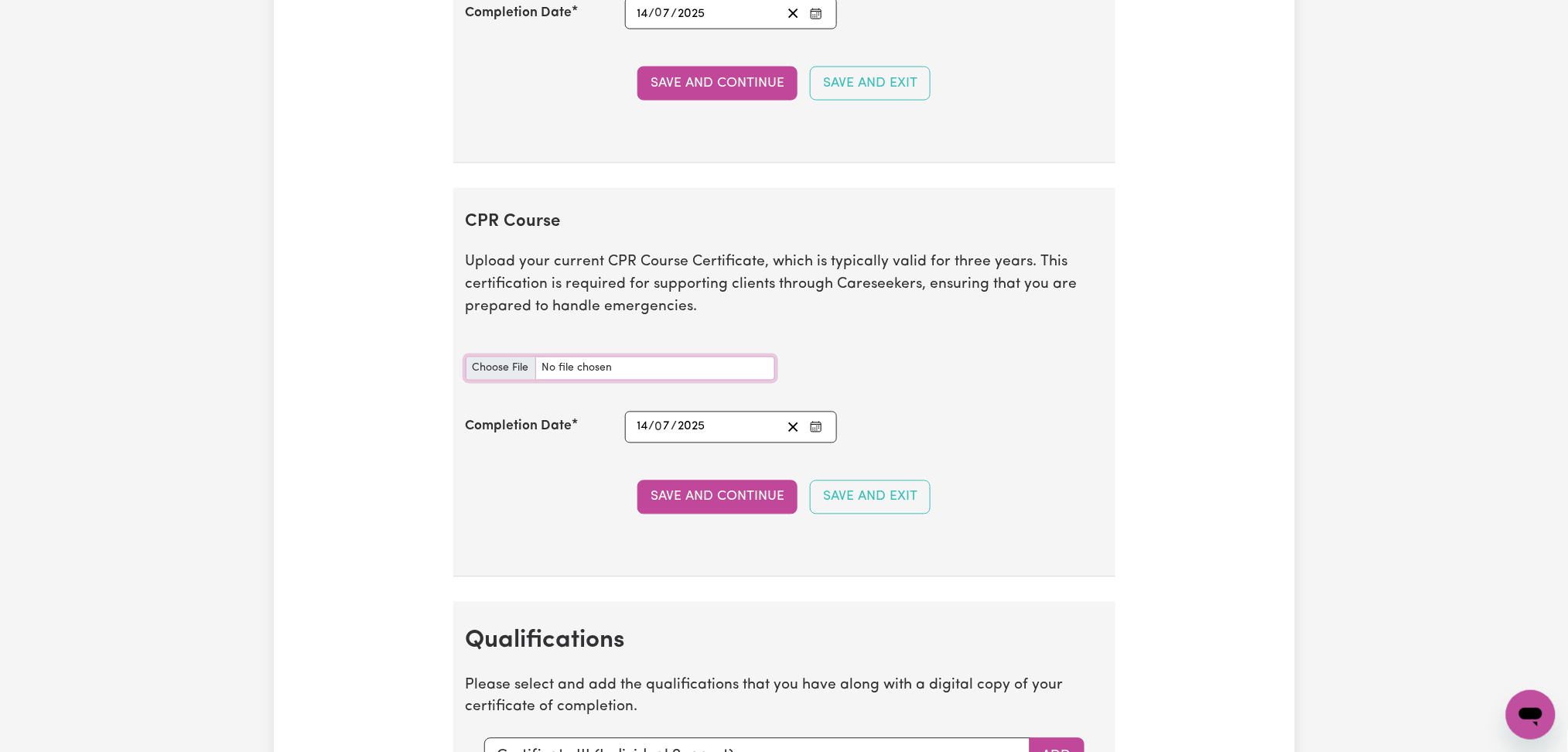
click at [475, 369] on input "CPR Course document" at bounding box center [620, 368] width 309 height 24
type input "C:\fakepath\Komalpreet Kaur CPR and First Aid Certificate 14072025.pdf"
click at [706, 499] on button "Save and Continue" at bounding box center [717, 498] width 160 height 34
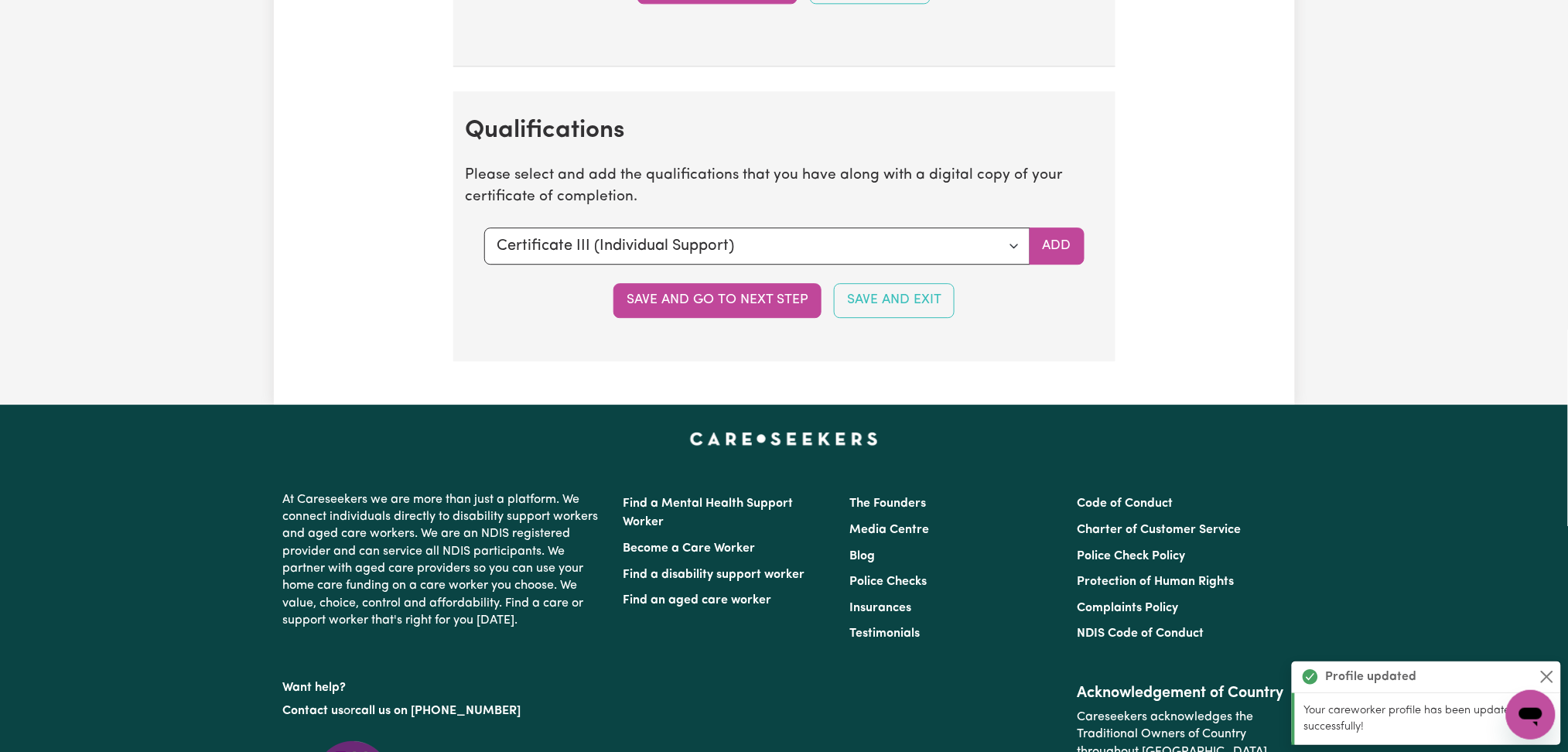
scroll to position [3611, 0]
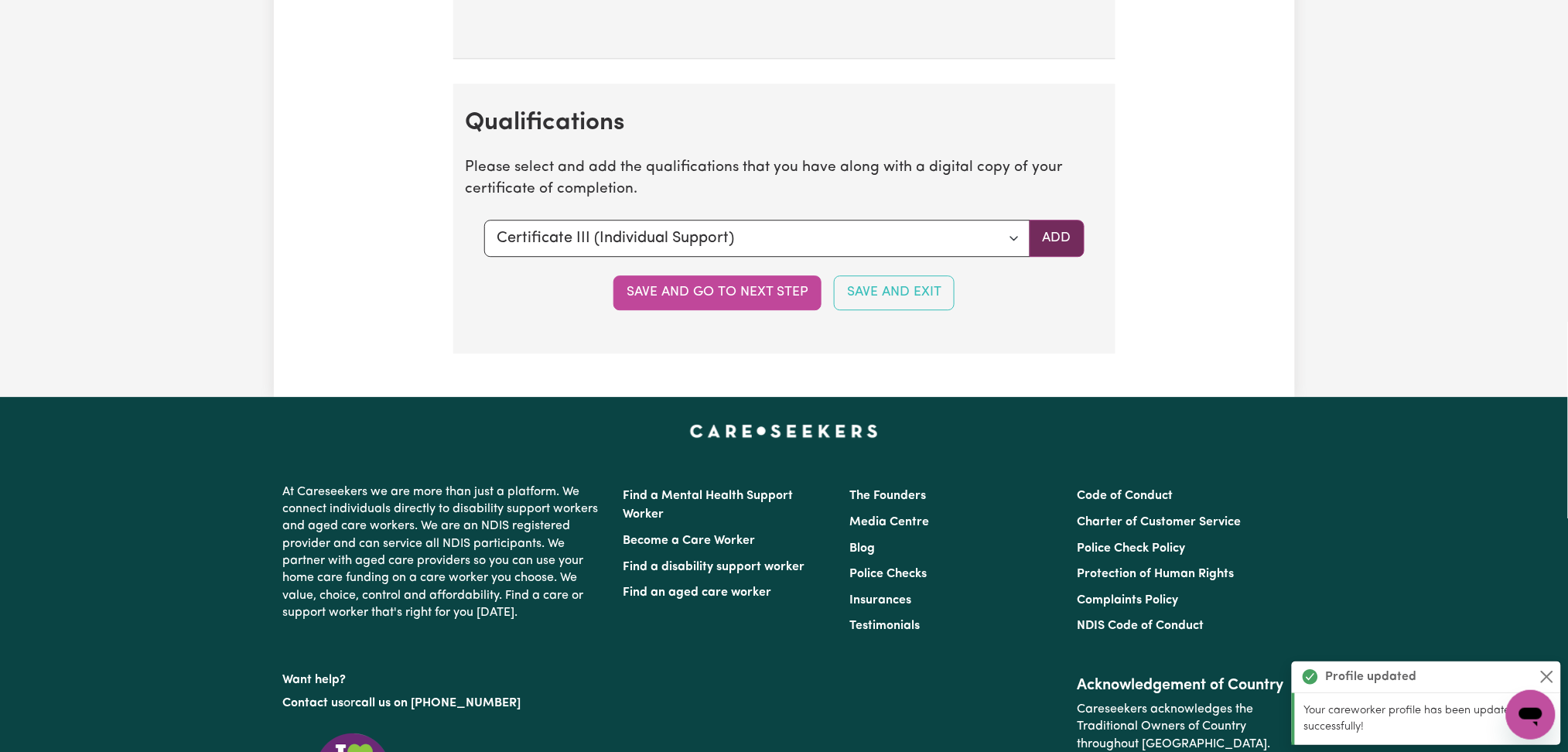
click at [1058, 233] on button "Add" at bounding box center [1056, 238] width 55 height 37
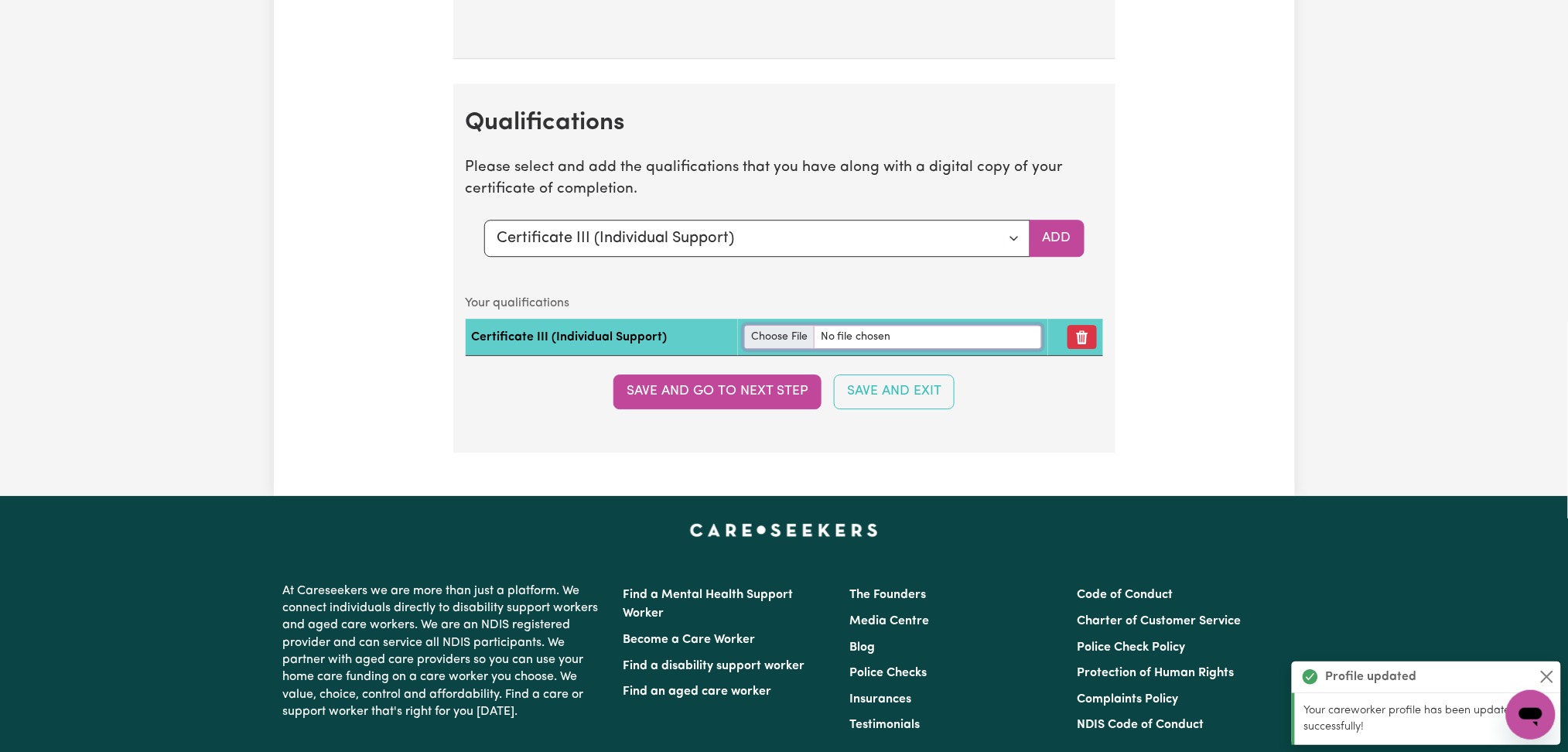
click at [780, 340] on input "file" at bounding box center [893, 337] width 298 height 24
type input "C:\fakepath\Komalpreet Kaur Certificate III in Individual Support.pdf"
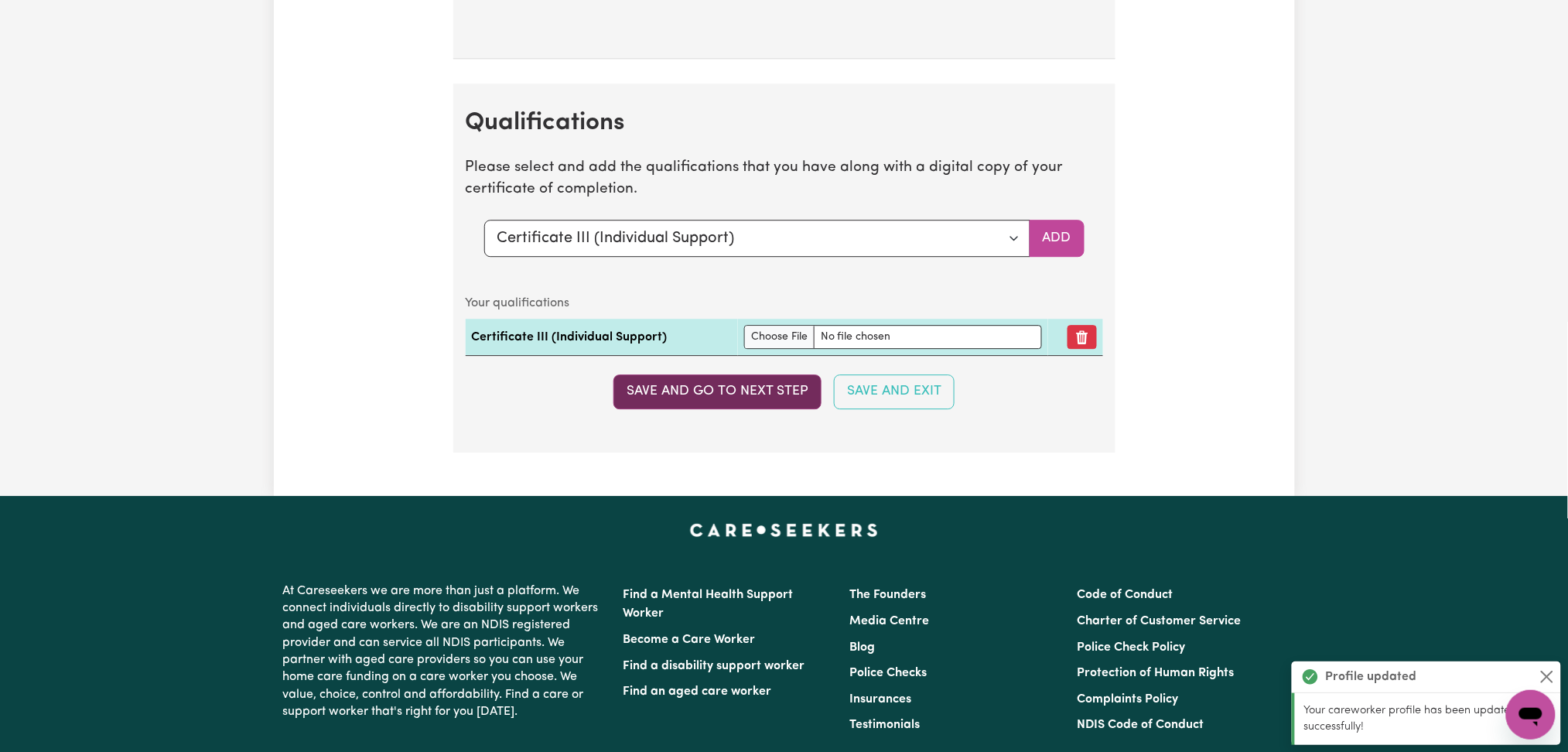
click at [733, 398] on button "Save and go to next step" at bounding box center [718, 391] width 209 height 34
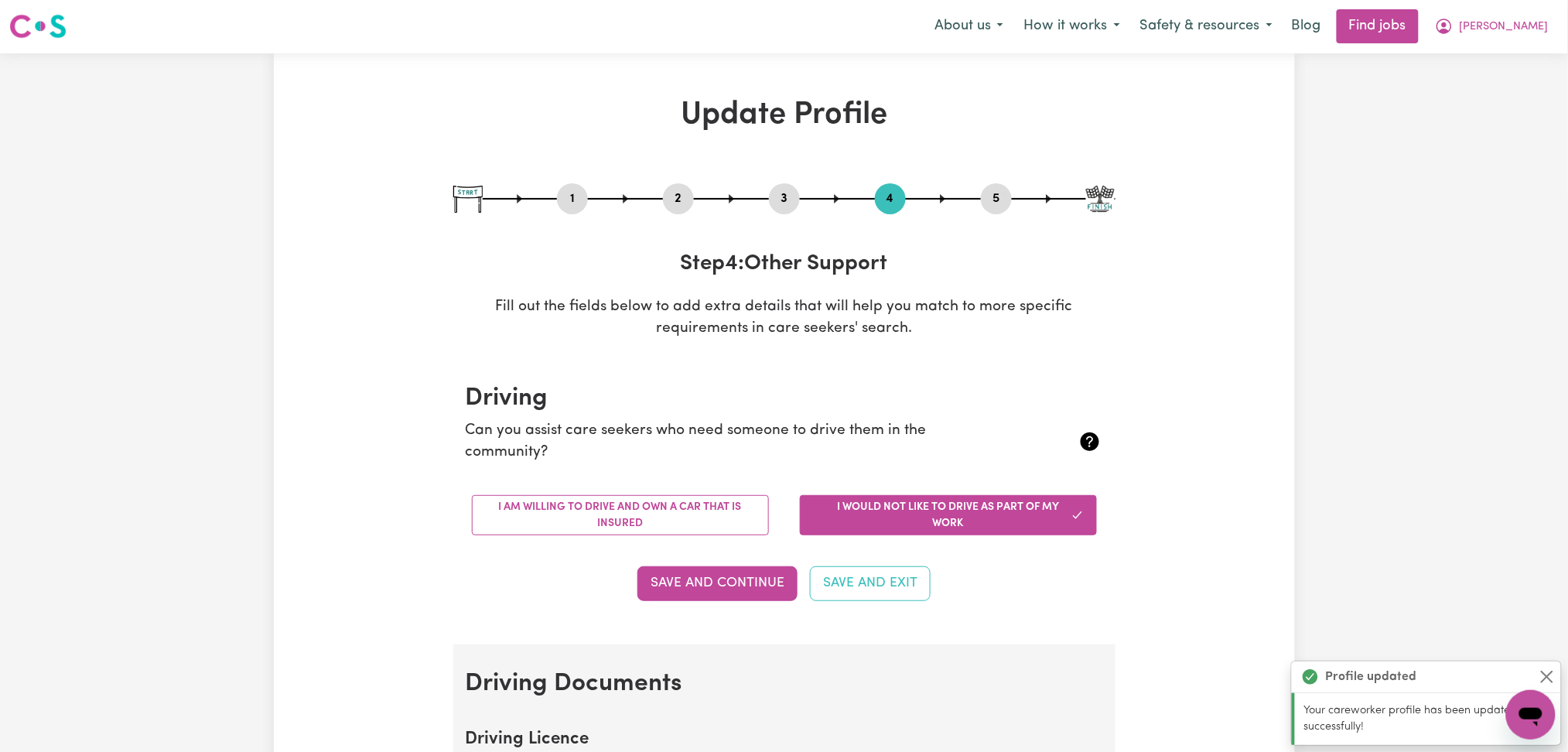
scroll to position [0, 0]
click at [1493, 26] on span "[PERSON_NAME]" at bounding box center [1504, 28] width 89 height 17
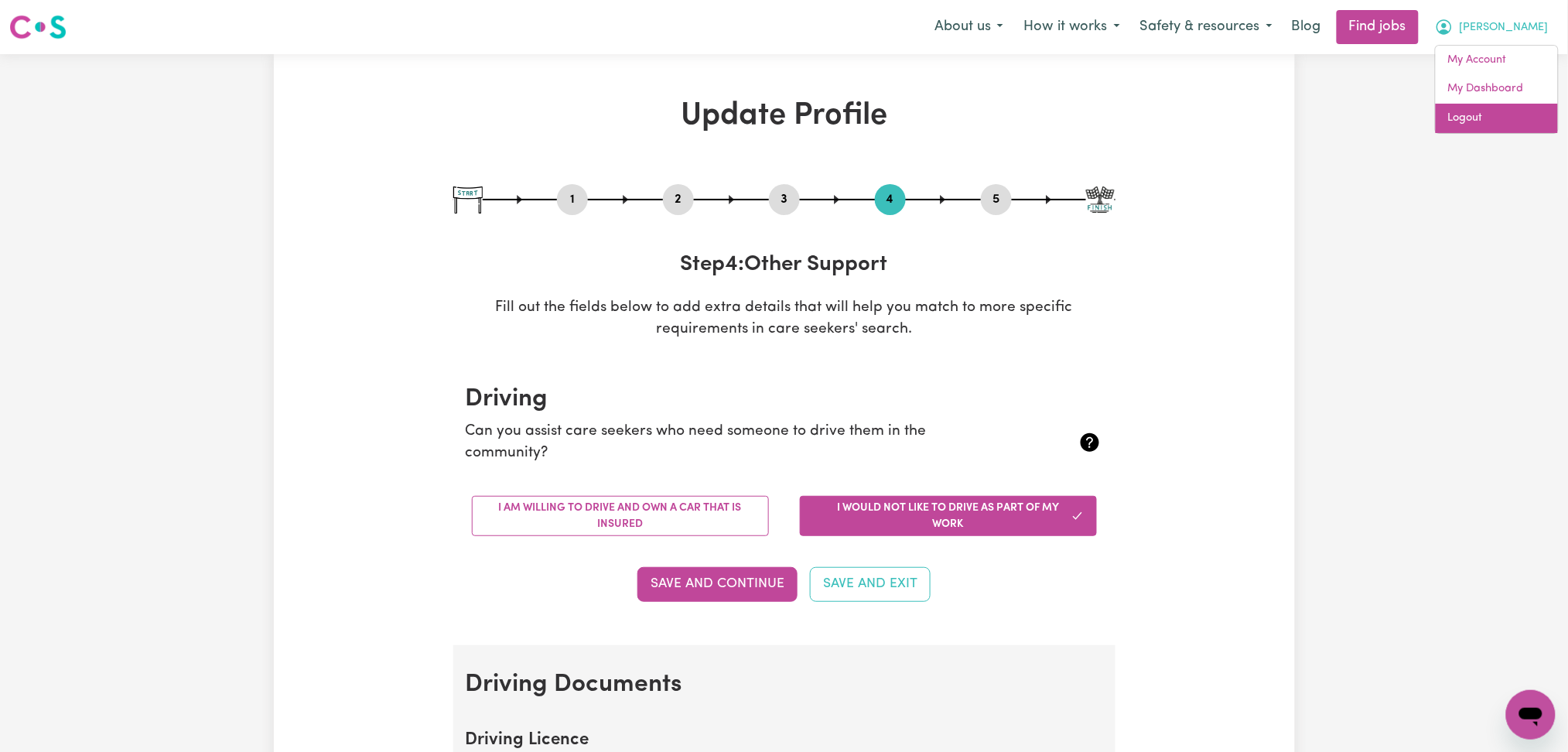
click at [1475, 114] on link "Logout" at bounding box center [1497, 118] width 122 height 30
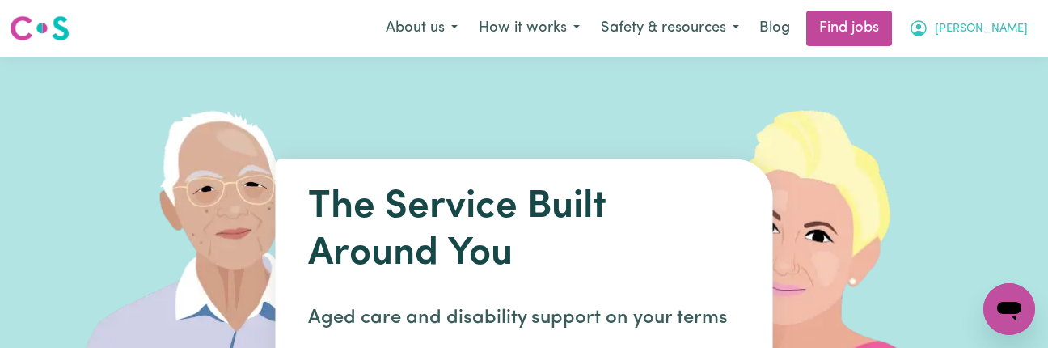
click at [955, 36] on span "[PERSON_NAME]" at bounding box center [981, 29] width 93 height 18
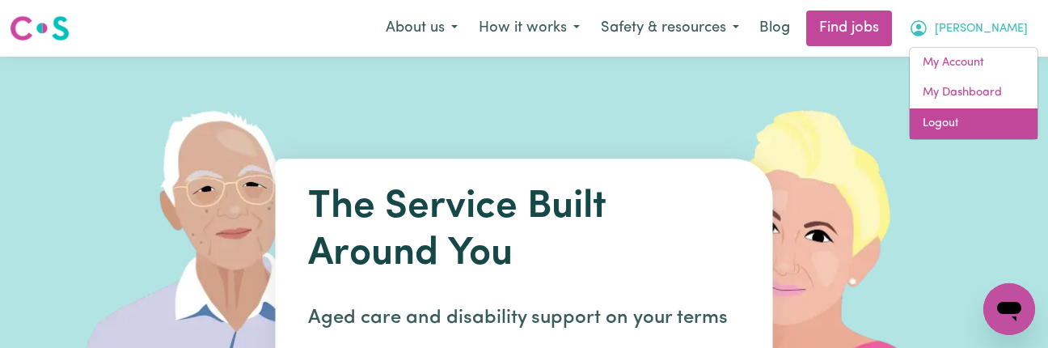
click at [947, 123] on link "Logout" at bounding box center [974, 123] width 128 height 31
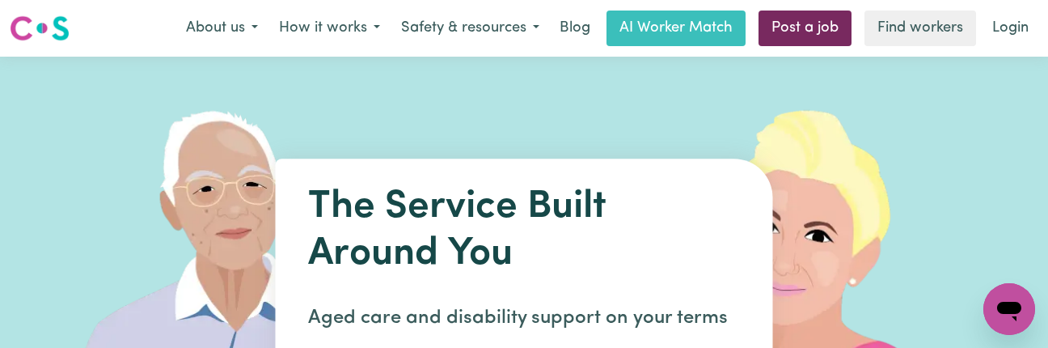
click at [823, 27] on link "Post a job" at bounding box center [804, 29] width 93 height 36
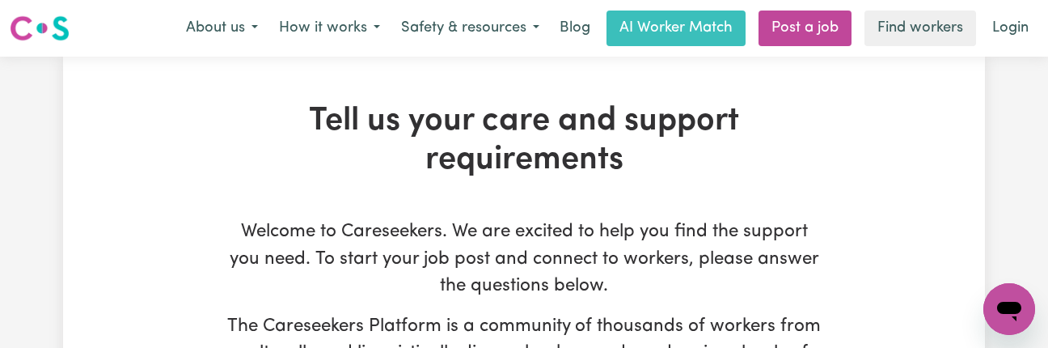
type input "[EMAIL_ADDRESS][DOMAIN_NAME]"
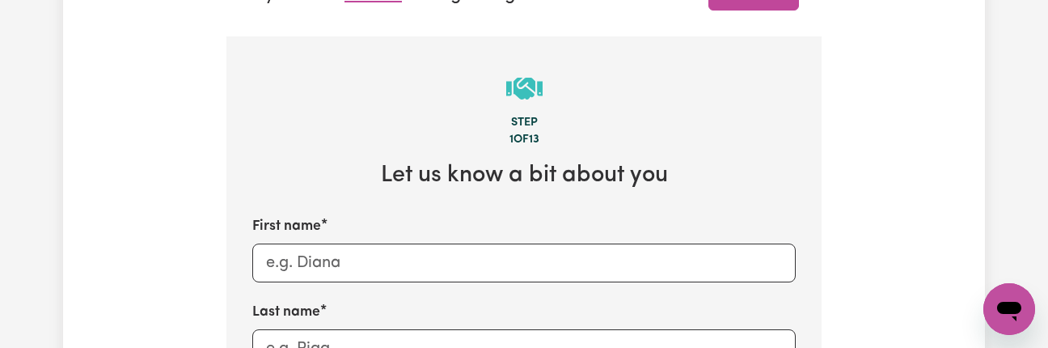
scroll to position [647, 0]
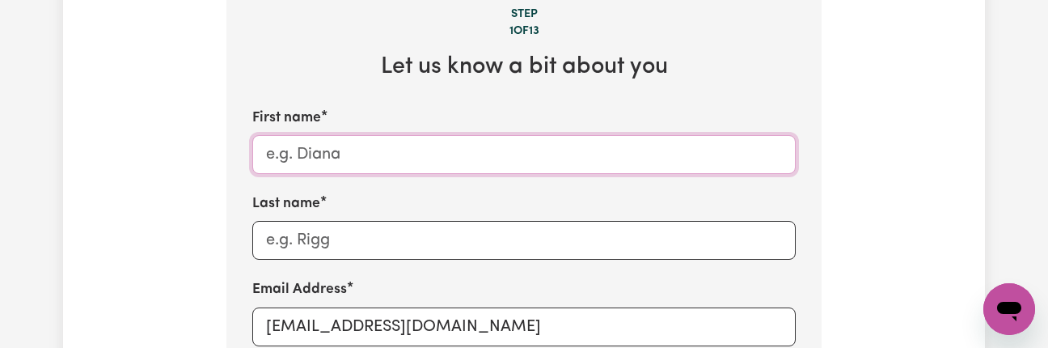
click at [397, 167] on input "First name" at bounding box center [523, 154] width 543 height 39
paste input "[PERSON_NAME]"
click at [369, 167] on input "[PERSON_NAME]" at bounding box center [523, 154] width 543 height 39
type input "[PERSON_NAME]"
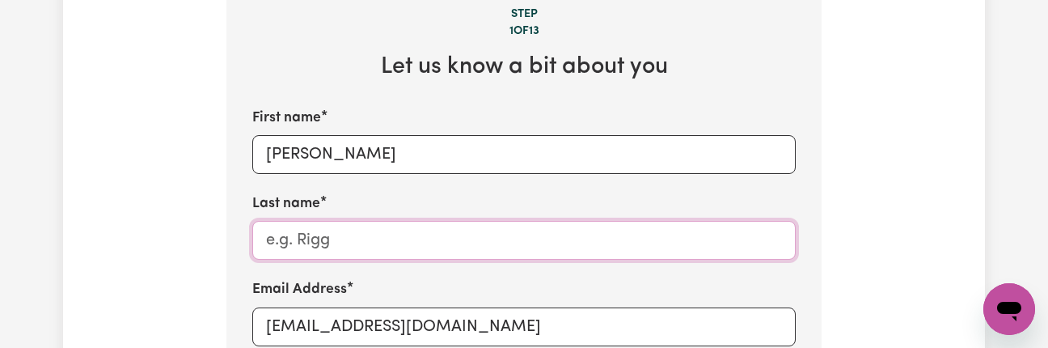
click at [356, 249] on input "Last name" at bounding box center [523, 240] width 543 height 39
paste input "Bourboulas"
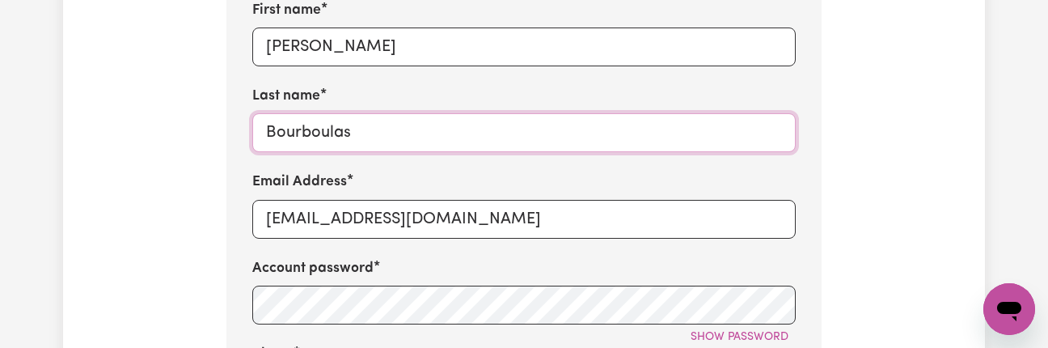
type input "Bourboulas"
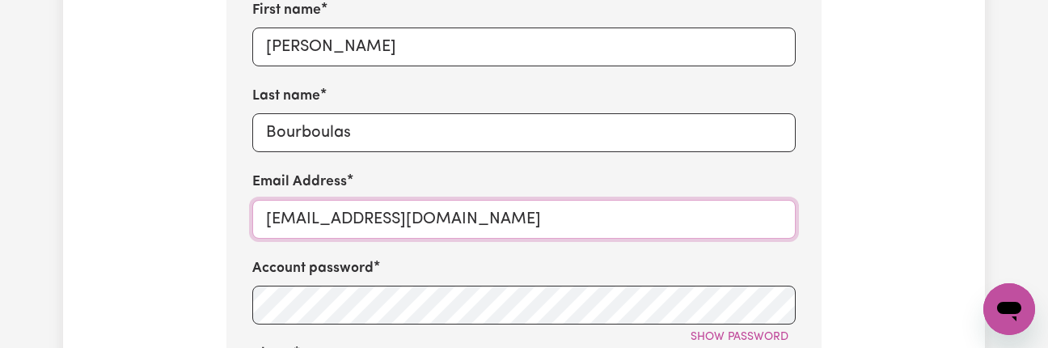
click at [551, 217] on input "[EMAIL_ADDRESS][DOMAIN_NAME]" at bounding box center [523, 219] width 543 height 39
paste input "MariaBourboulasTrilogyCare"
type input "[EMAIL_ADDRESS][DOMAIN_NAME]"
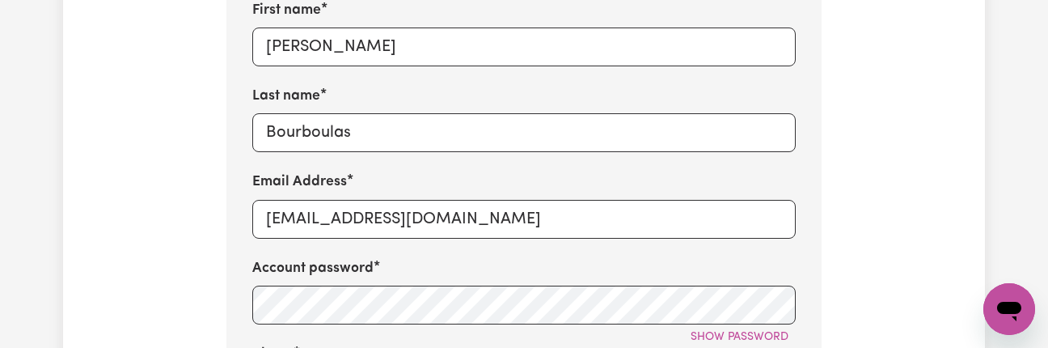
click at [557, 288] on div "Account password Show password" at bounding box center [523, 291] width 543 height 67
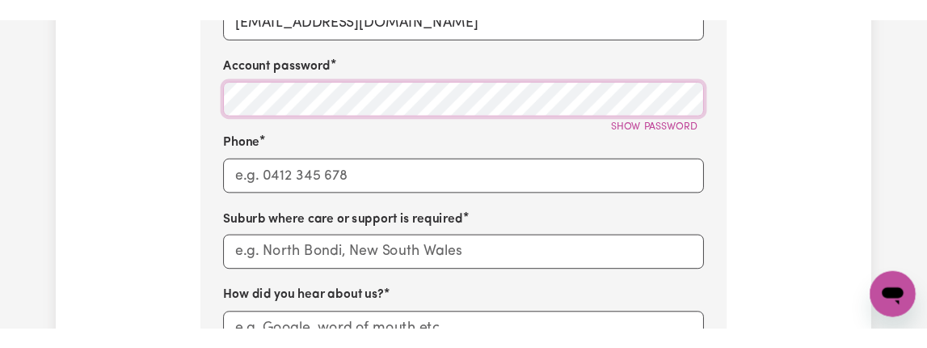
scroll to position [1078, 0]
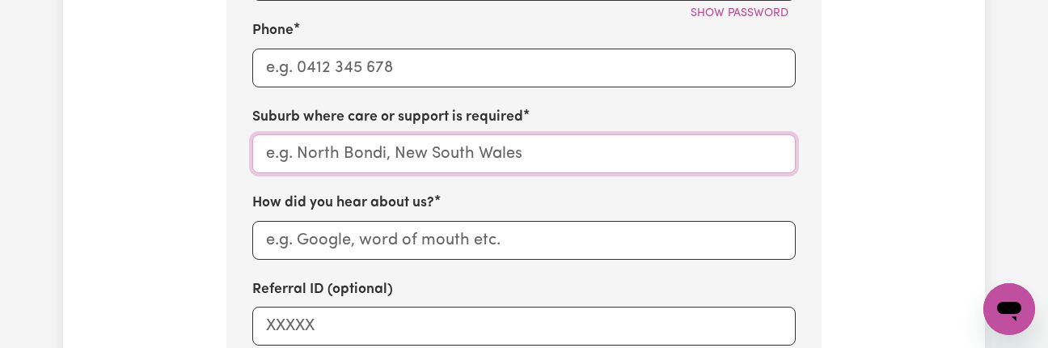
click at [315, 163] on input "text" at bounding box center [523, 153] width 543 height 39
paste input "MacKenzie"
type input "MacKenzie"
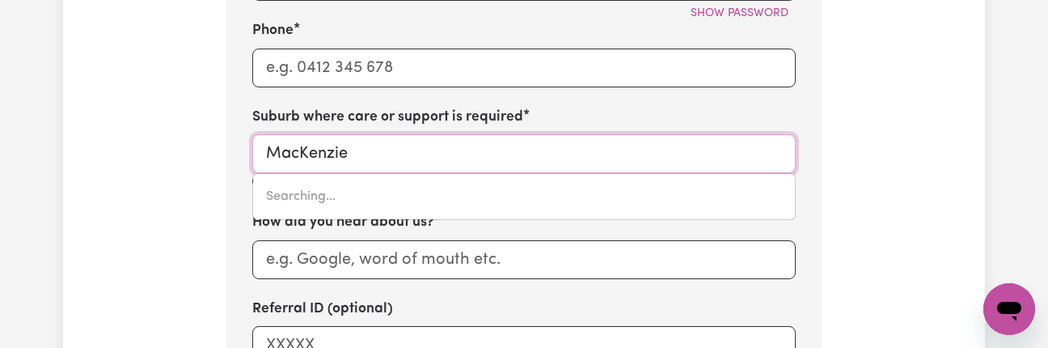
type input "MacKenzie RIVER, [GEOGRAPHIC_DATA], 4705"
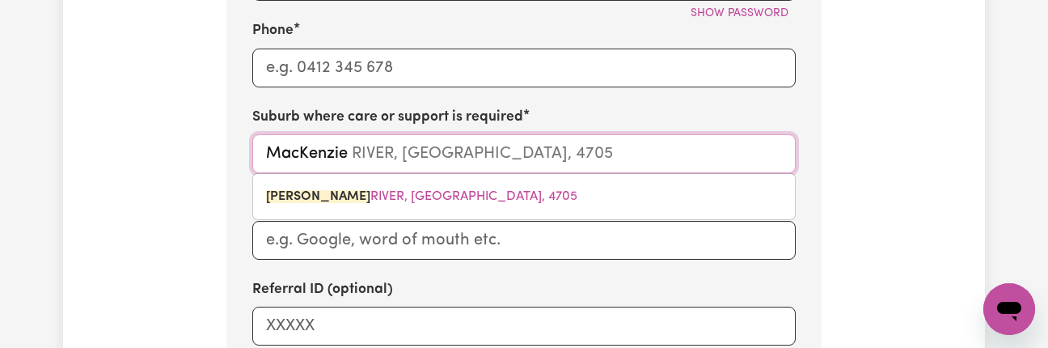
type input "MacKenzie"
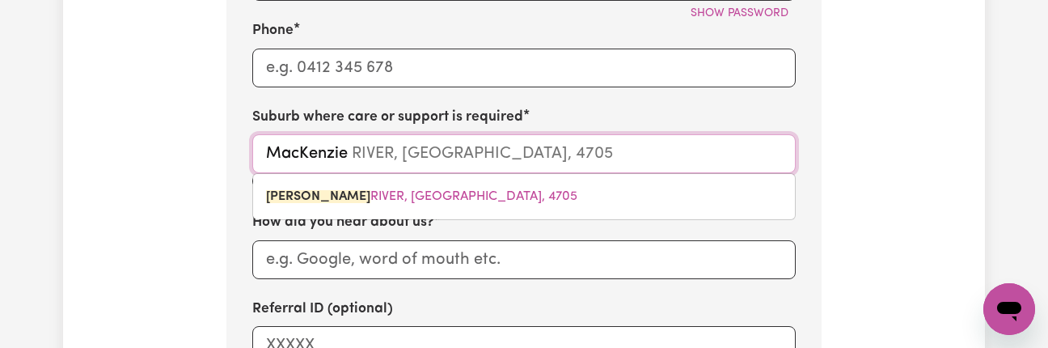
type input "MacKenzie, [GEOGRAPHIC_DATA], 4156"
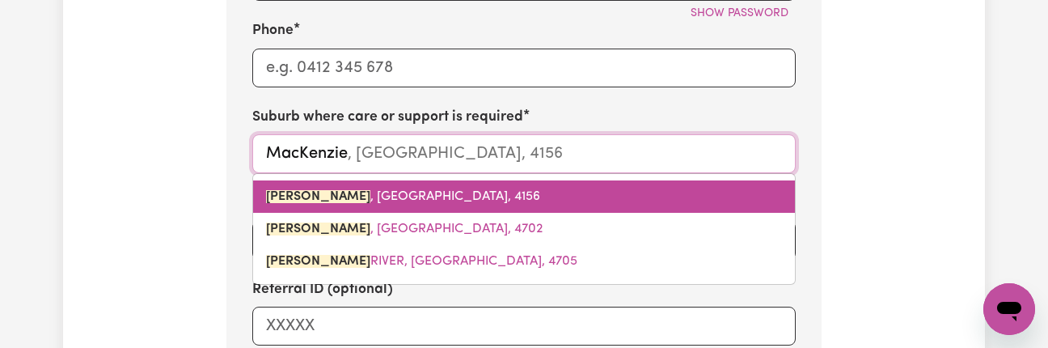
click at [315, 211] on link "MACKENZIE , [GEOGRAPHIC_DATA], 4156" at bounding box center [524, 196] width 542 height 32
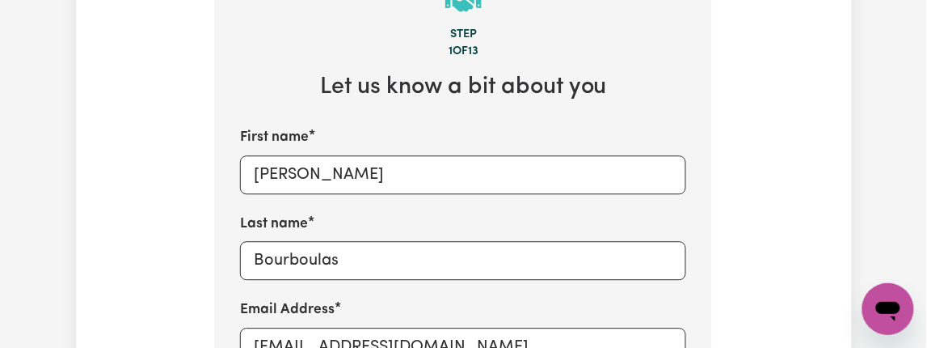
scroll to position [970, 0]
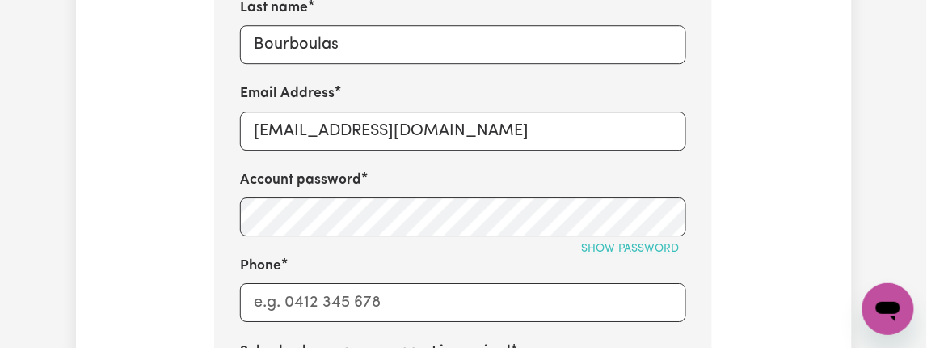
click at [603, 243] on span "Show password" at bounding box center [630, 249] width 98 height 12
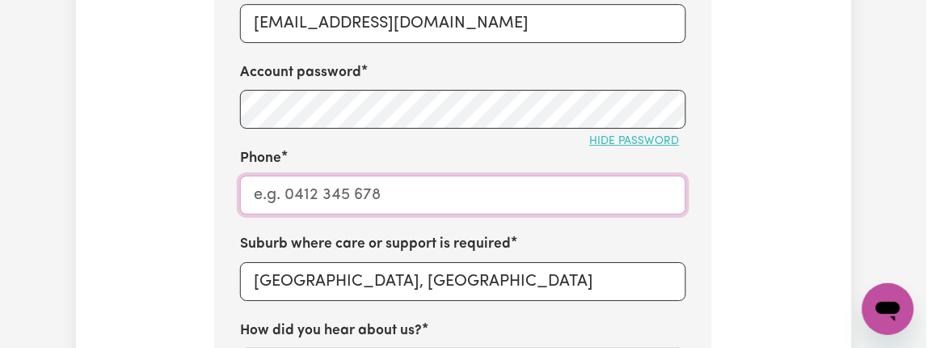
click at [380, 180] on input "Phone" at bounding box center [463, 194] width 446 height 39
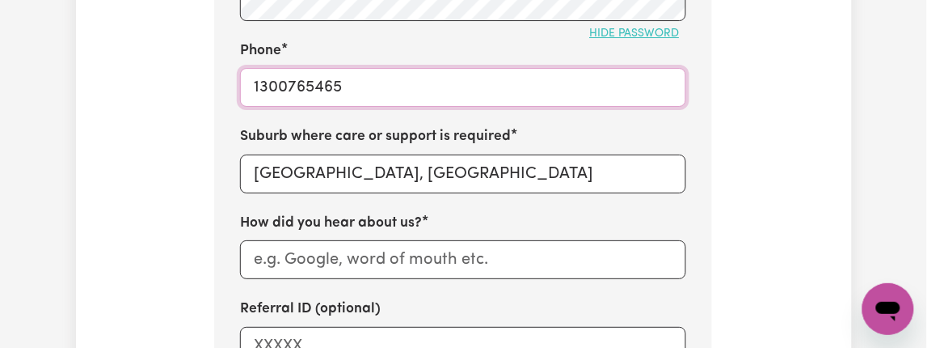
type input "1300765465"
click at [266, 243] on input "How did you hear about us?" at bounding box center [463, 259] width 446 height 39
paste input "TrilogyCare"
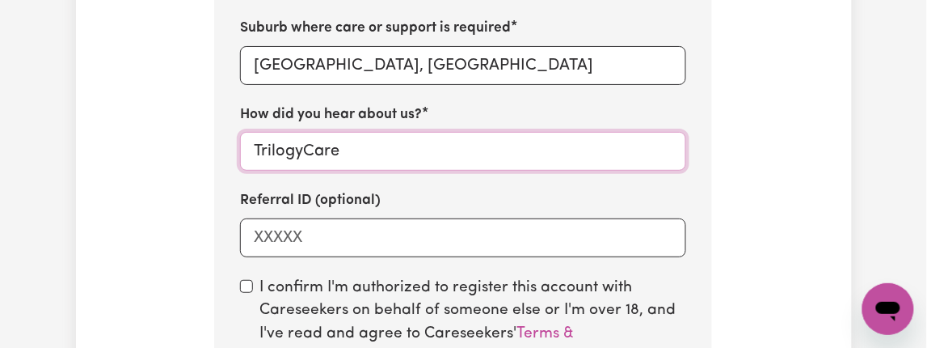
scroll to position [1401, 0]
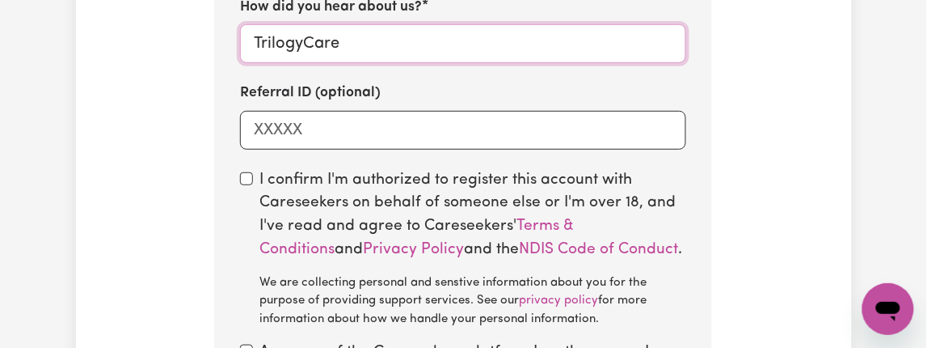
type input "TrilogyCare"
drag, startPoint x: 240, startPoint y: 144, endPoint x: 239, endPoint y: 154, distance: 10.5
click at [249, 172] on input "checkbox" at bounding box center [246, 178] width 13 height 13
checkbox input "true"
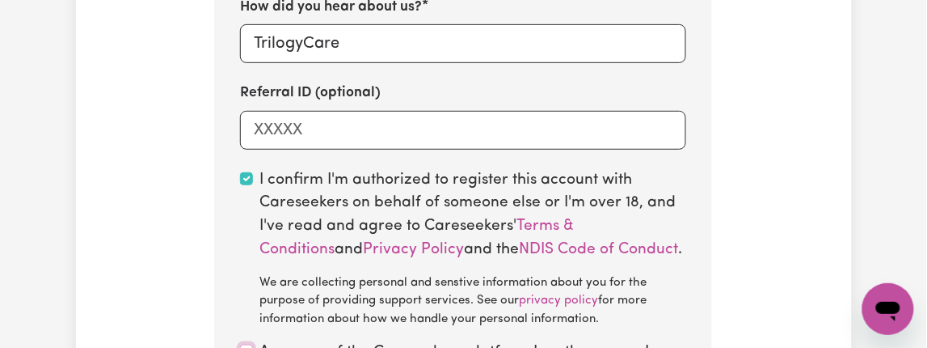
click at [251, 344] on input "checkbox" at bounding box center [246, 350] width 13 height 13
checkbox input "true"
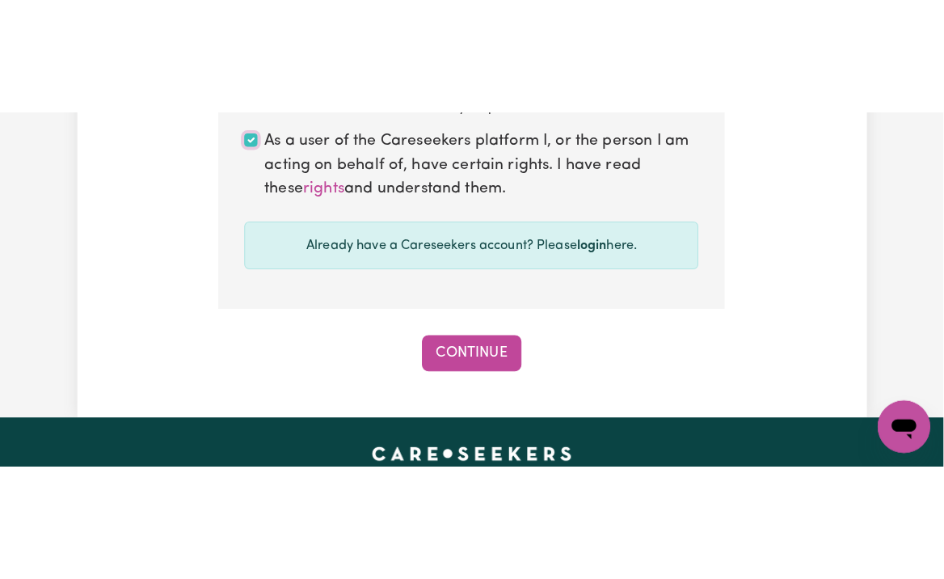
scroll to position [1832, 0]
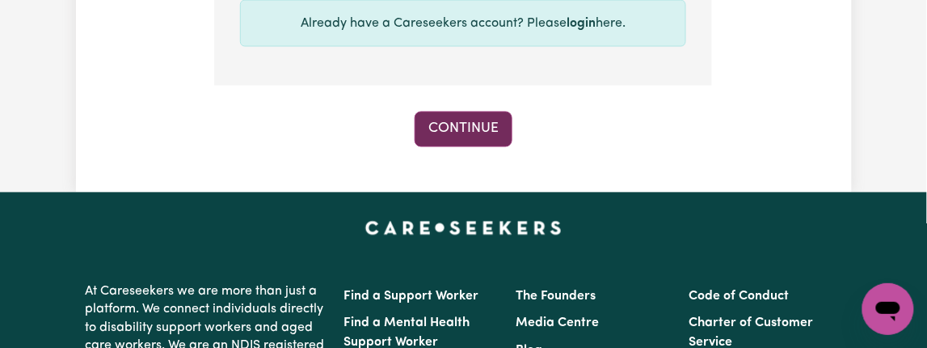
click at [466, 112] on button "Continue" at bounding box center [464, 130] width 98 height 36
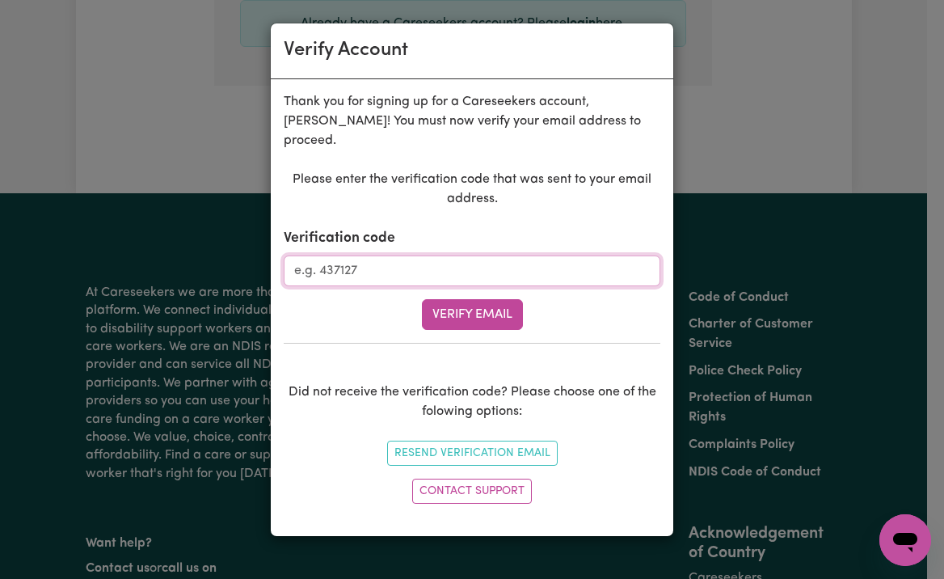
click at [455, 256] on input "Verification code" at bounding box center [472, 271] width 377 height 31
paste input "160510"
type input "160510"
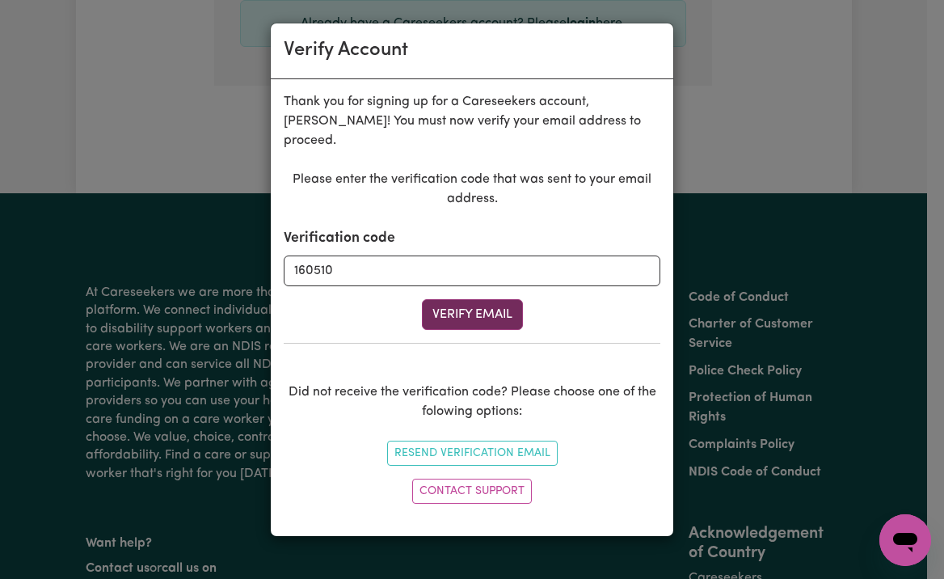
click at [486, 299] on button "Verify Email" at bounding box center [472, 314] width 101 height 31
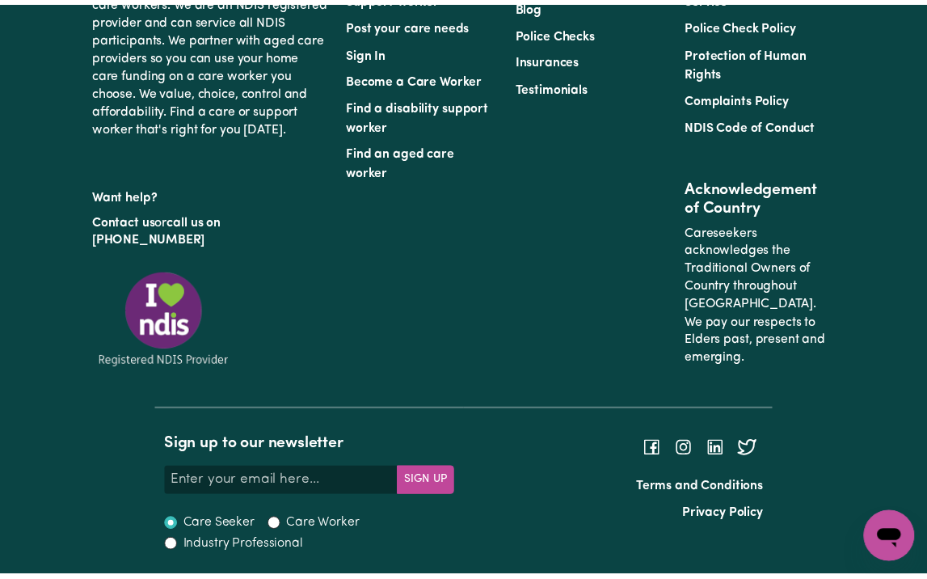
scroll to position [676, 0]
